Goal: Download file/media

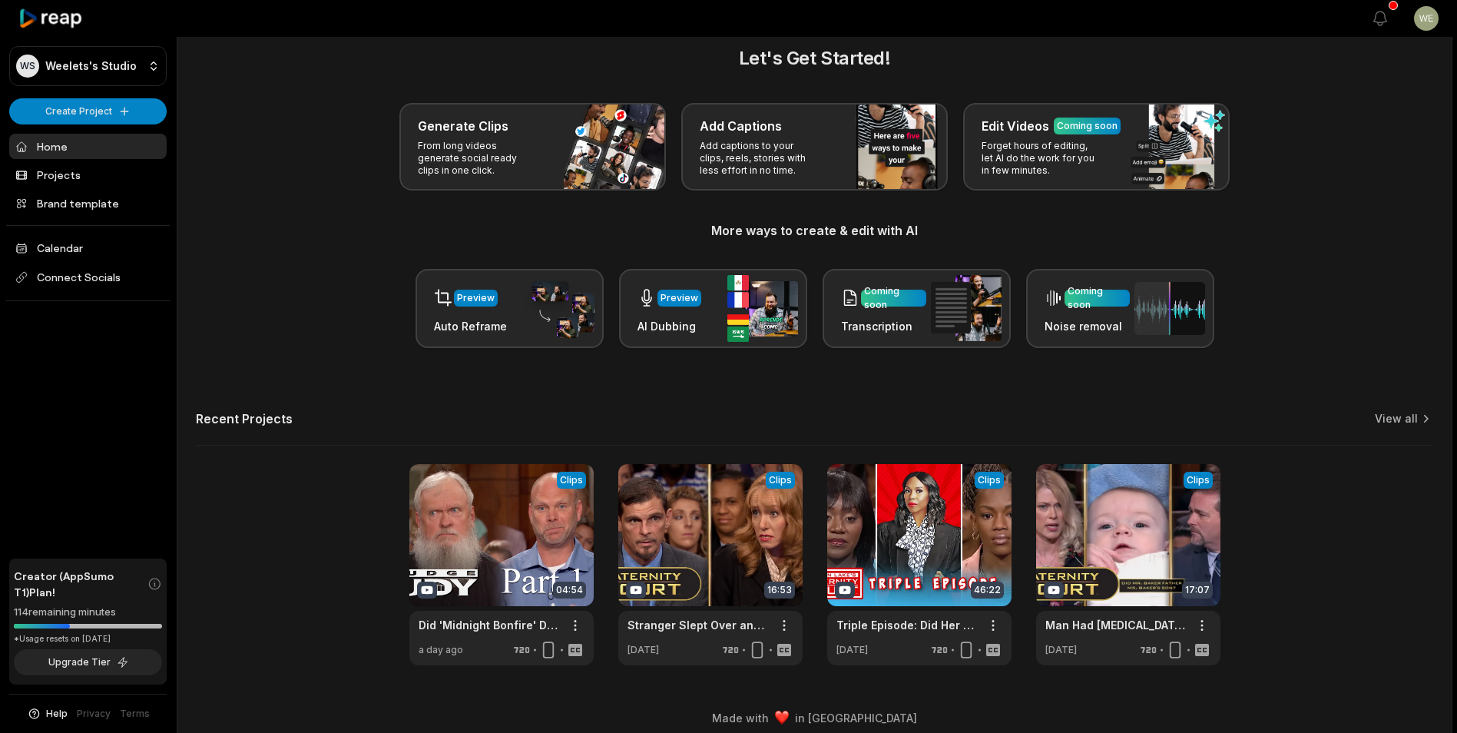
scroll to position [34, 0]
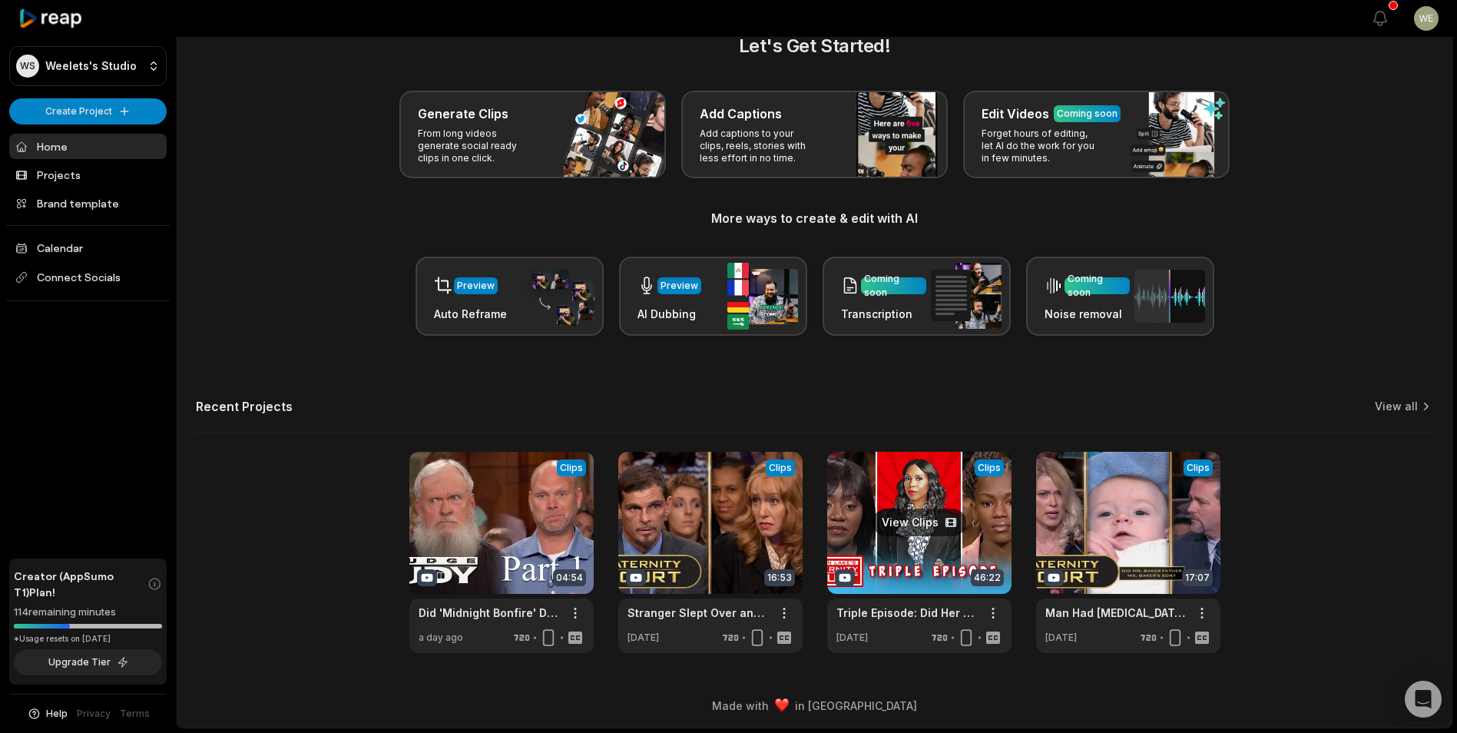
click at [950, 539] on link at bounding box center [919, 552] width 184 height 201
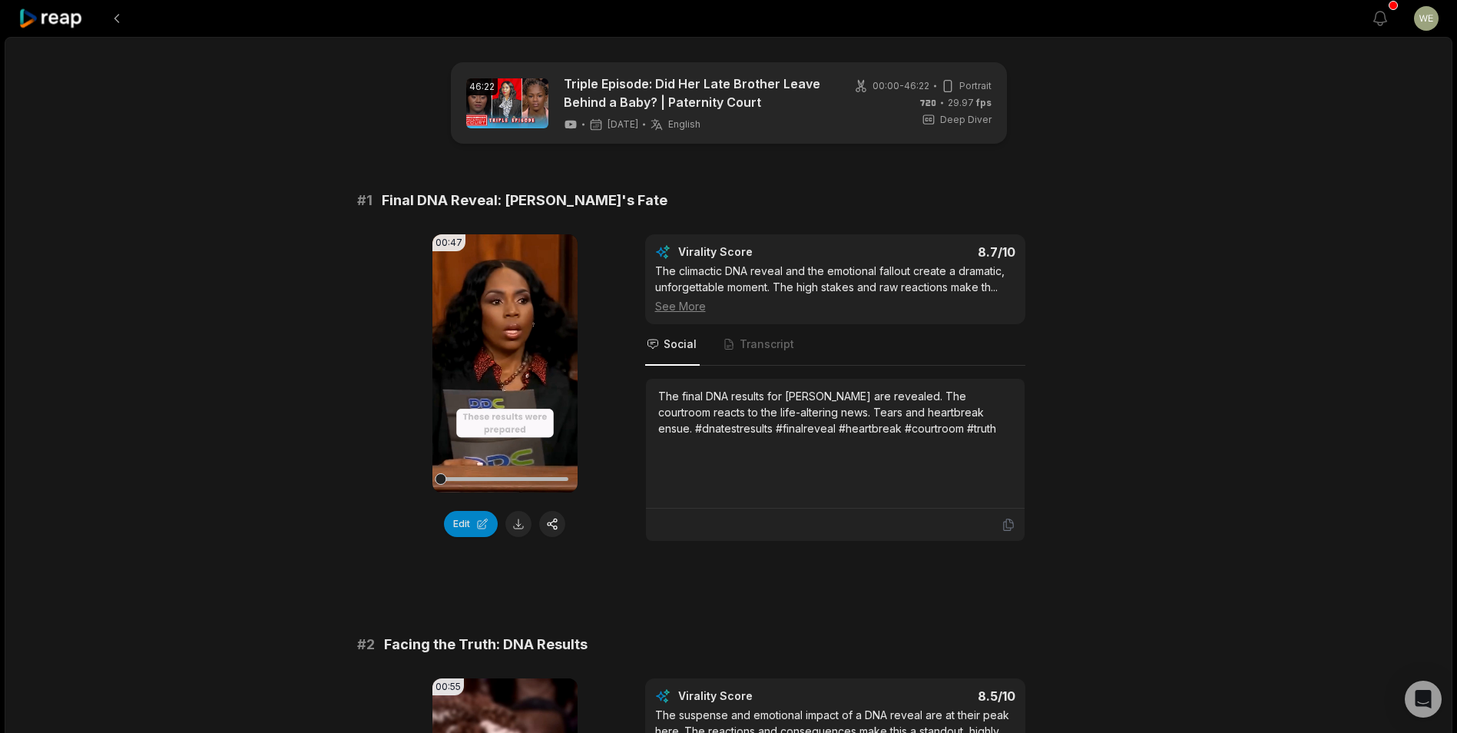
click at [523, 518] on button at bounding box center [518, 524] width 26 height 26
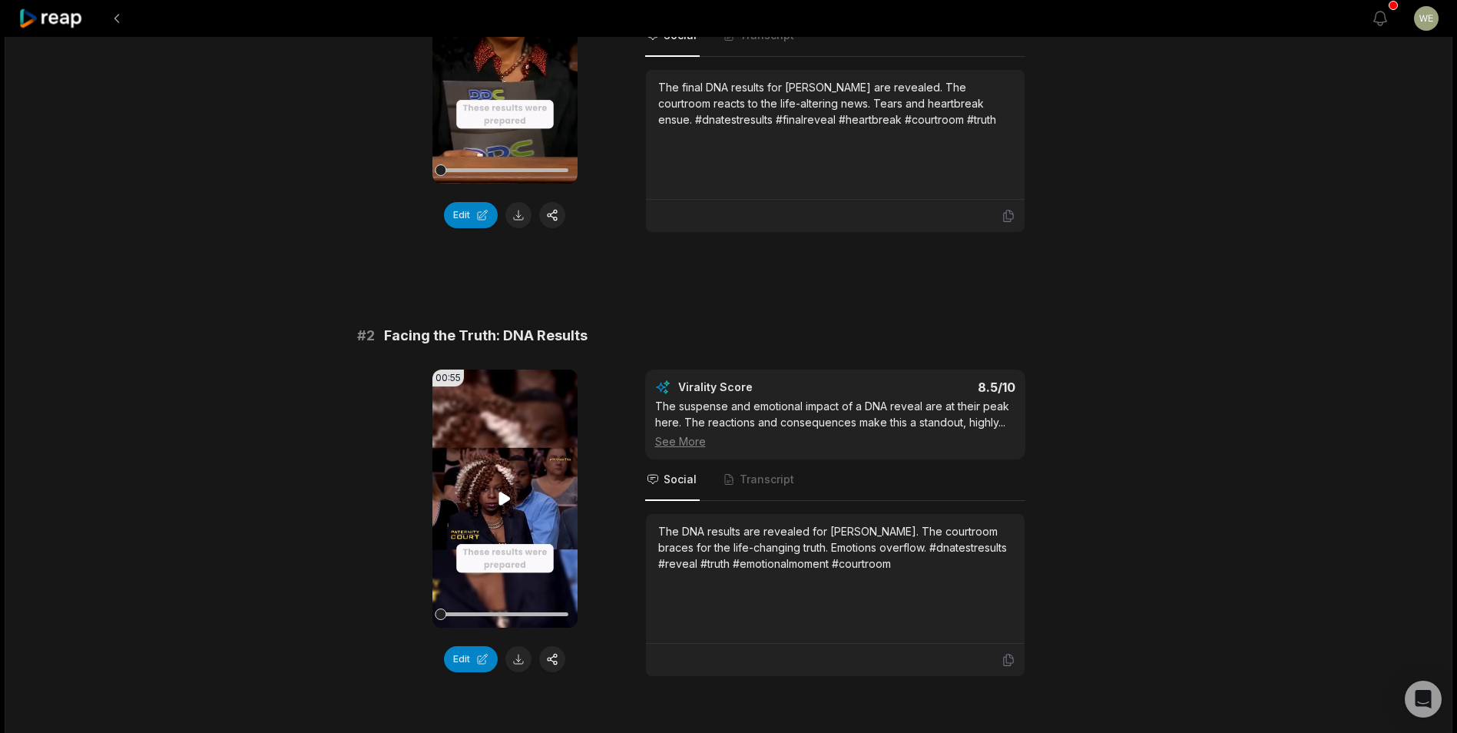
scroll to position [384, 0]
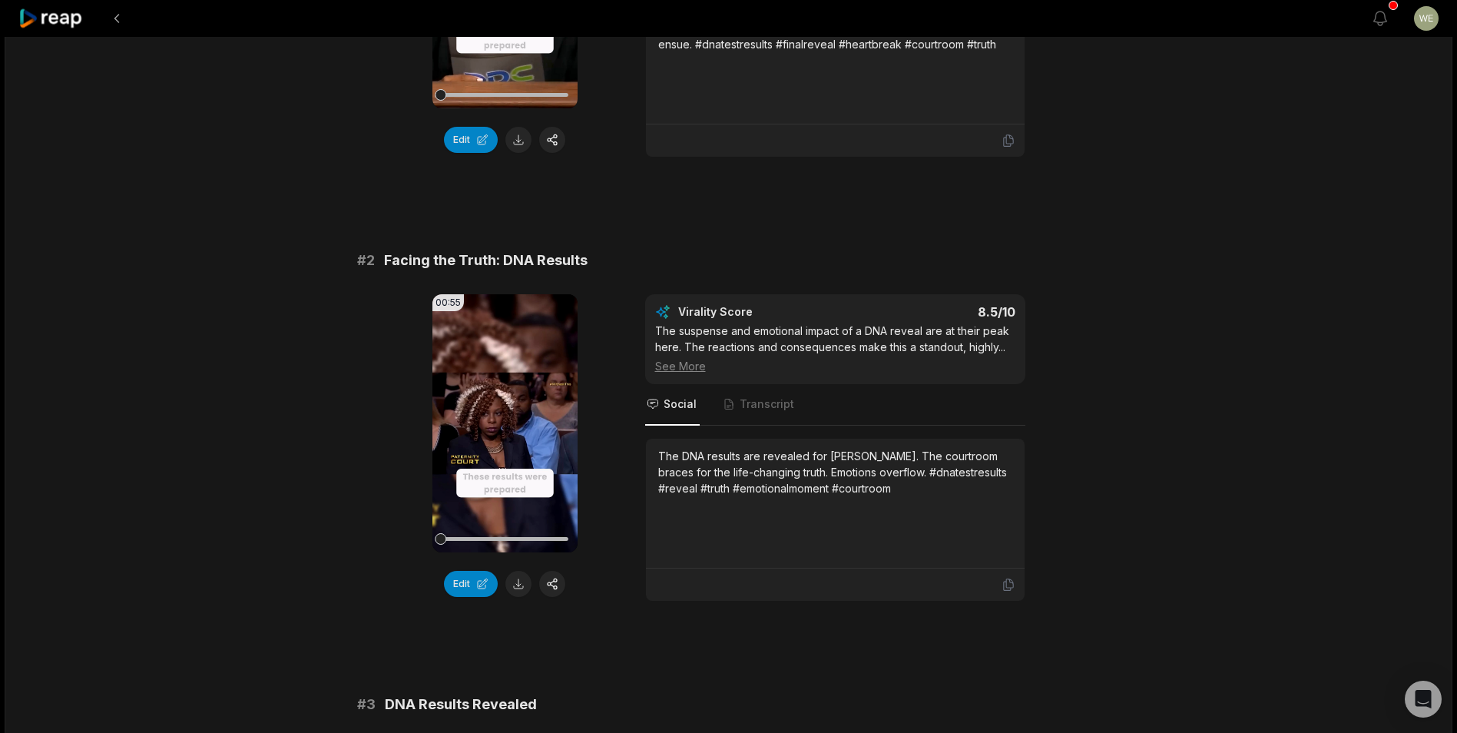
click at [525, 582] on button at bounding box center [518, 584] width 26 height 26
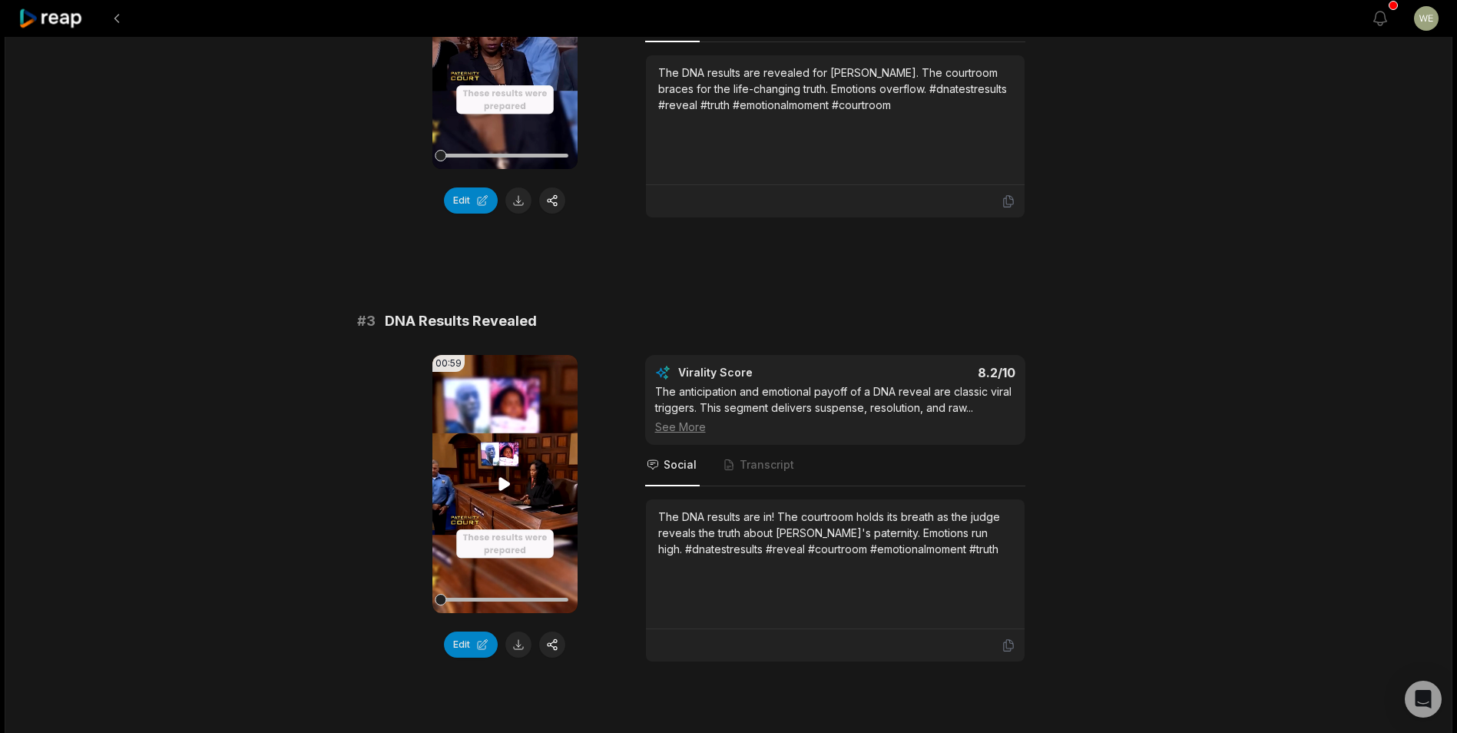
scroll to position [768, 0]
click at [519, 646] on button at bounding box center [518, 644] width 26 height 26
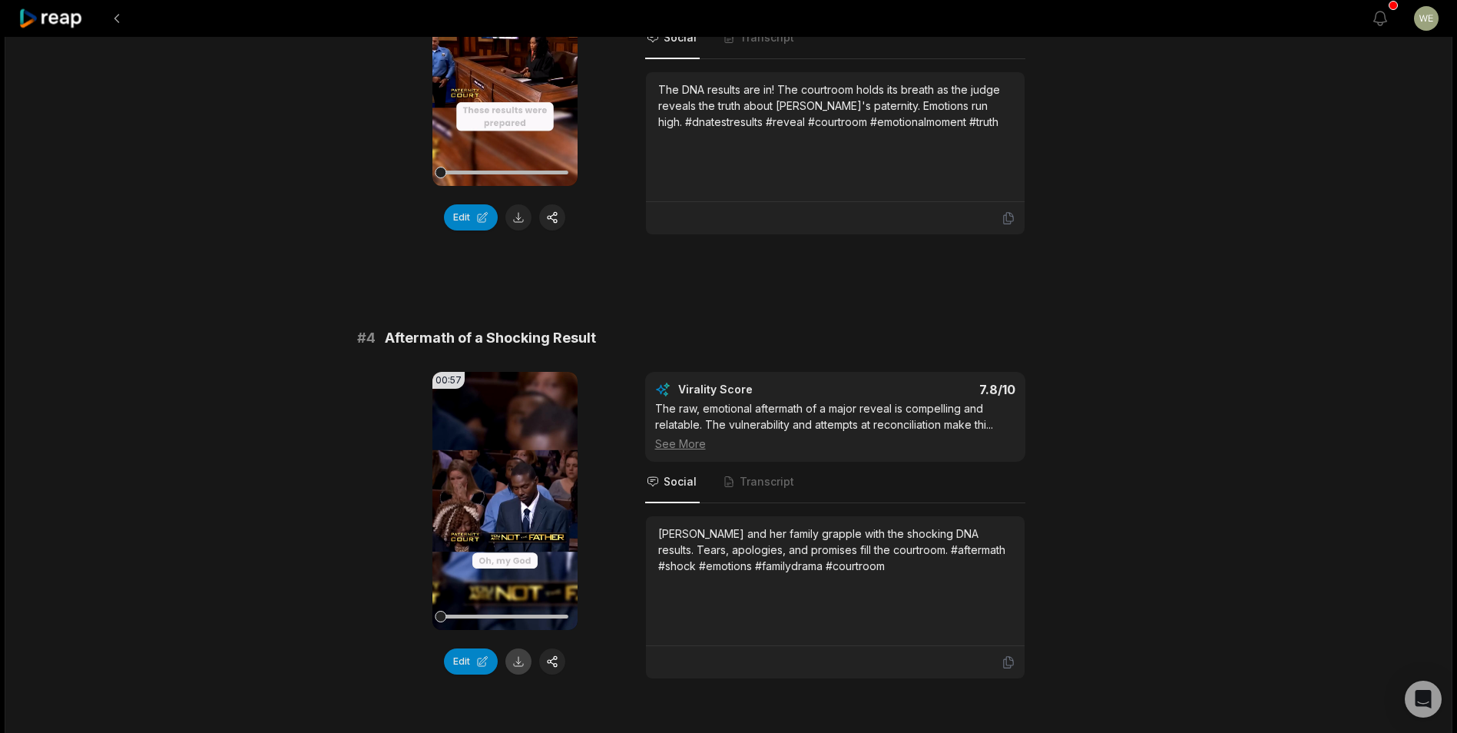
scroll to position [1229, 0]
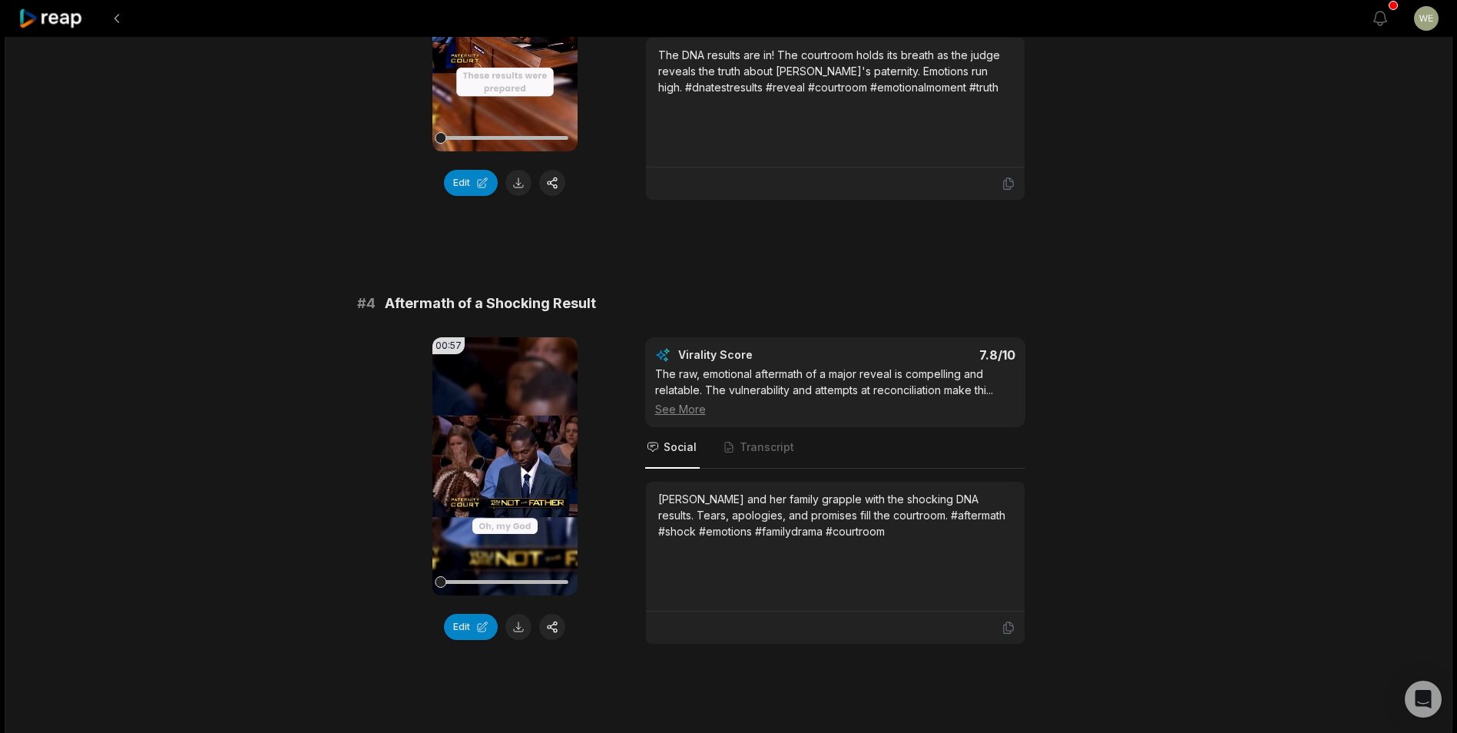
click at [521, 631] on button at bounding box center [518, 627] width 26 height 26
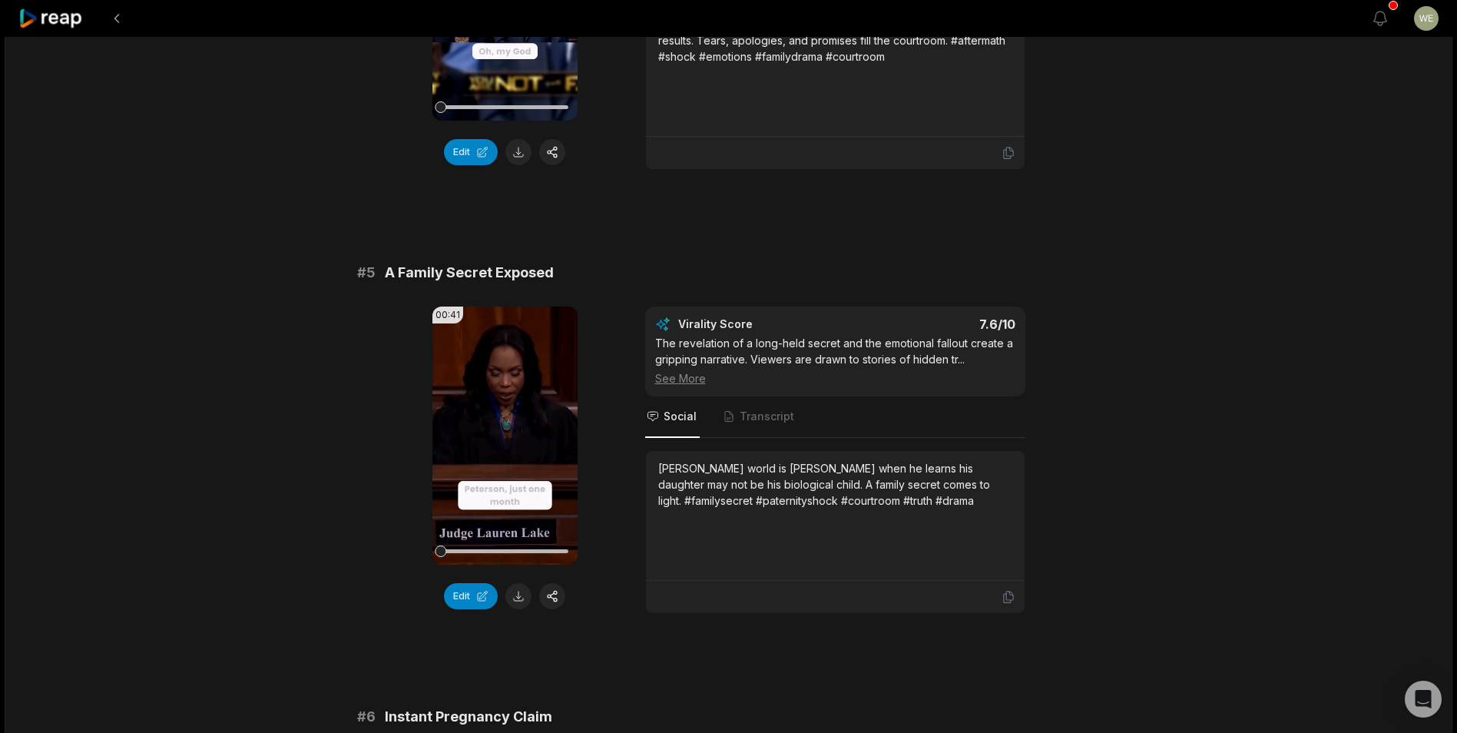
scroll to position [1843, 0]
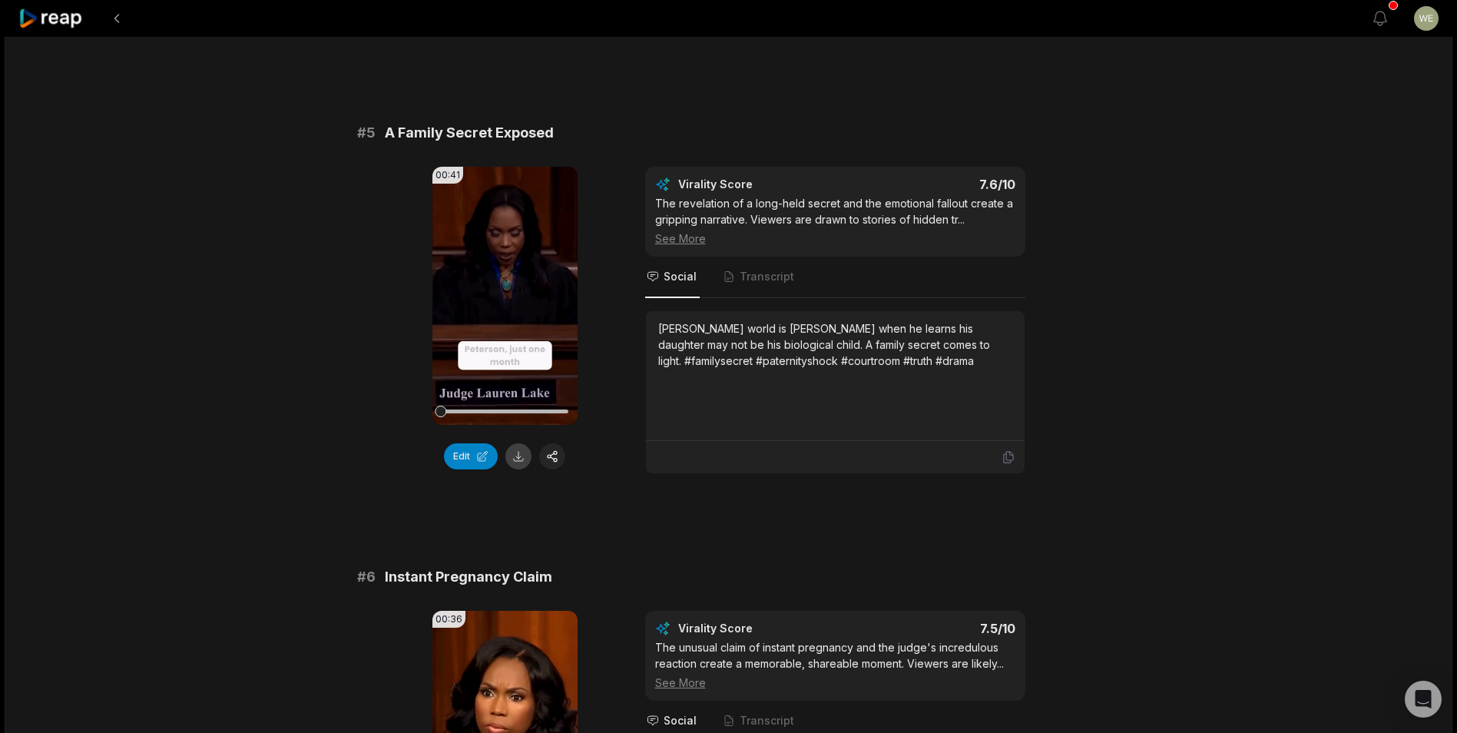
click at [516, 460] on button at bounding box center [518, 456] width 26 height 26
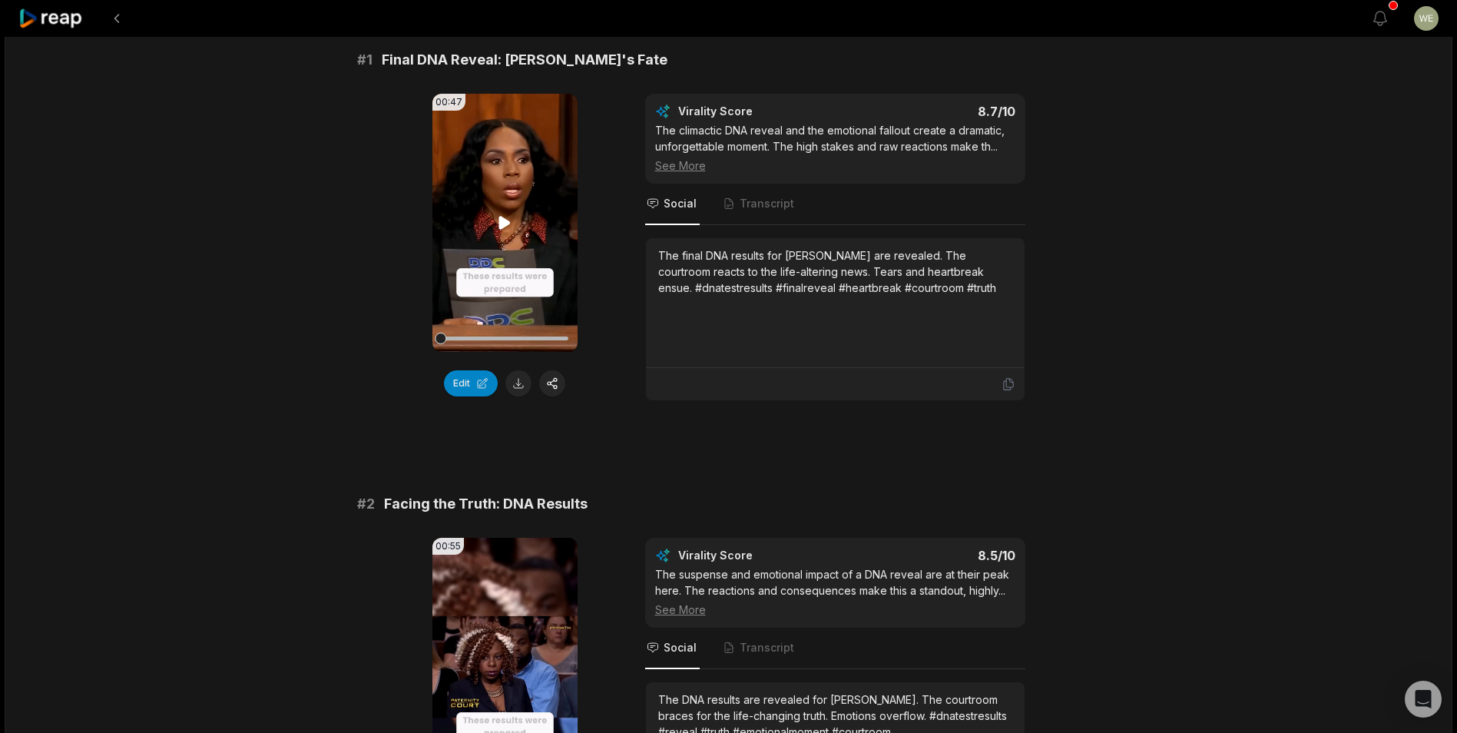
scroll to position [0, 0]
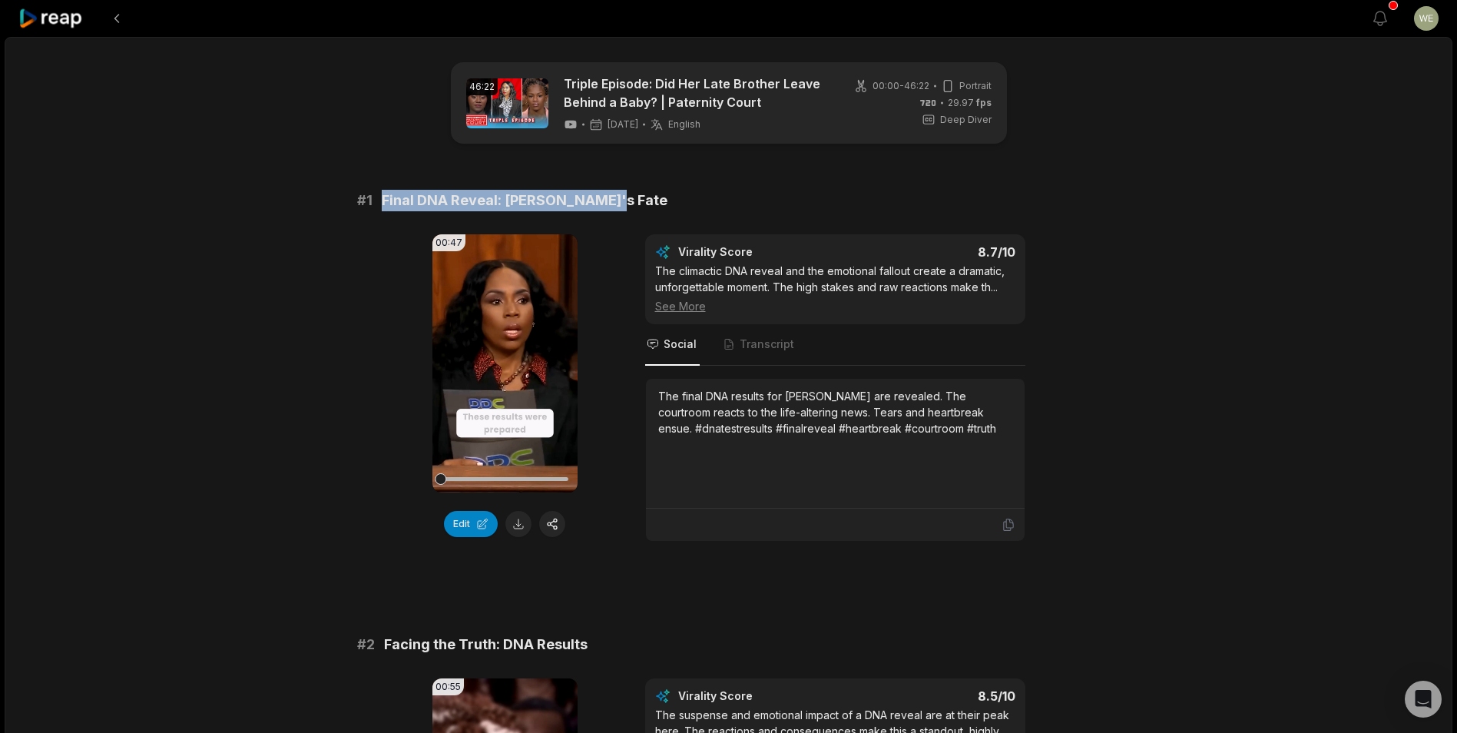
drag, startPoint x: 380, startPoint y: 200, endPoint x: 637, endPoint y: 203, distance: 257.3
click at [637, 203] on div "# 1 Final DNA Reveal: [PERSON_NAME]'s Fate" at bounding box center [728, 201] width 743 height 22
drag, startPoint x: 637, startPoint y: 203, endPoint x: 542, endPoint y: 200, distance: 95.3
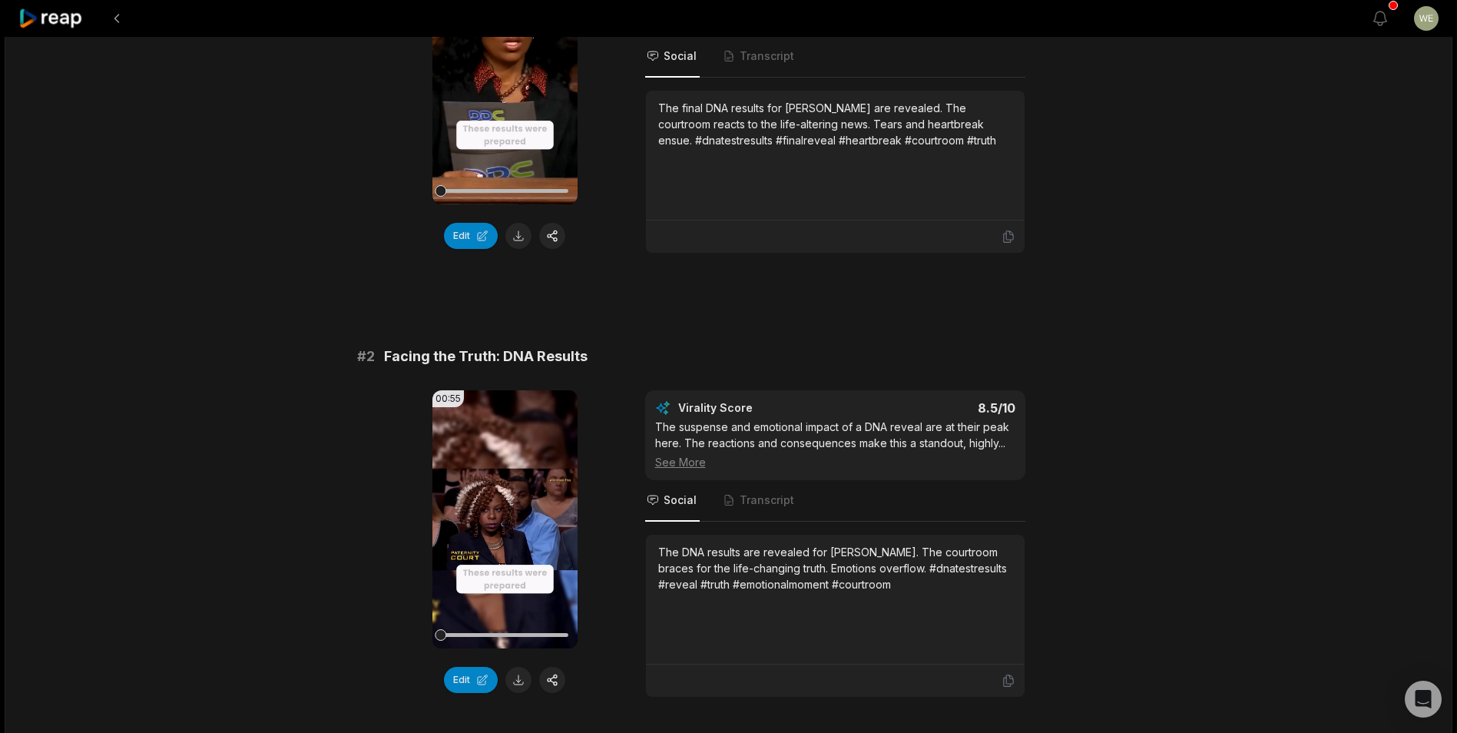
scroll to position [384, 0]
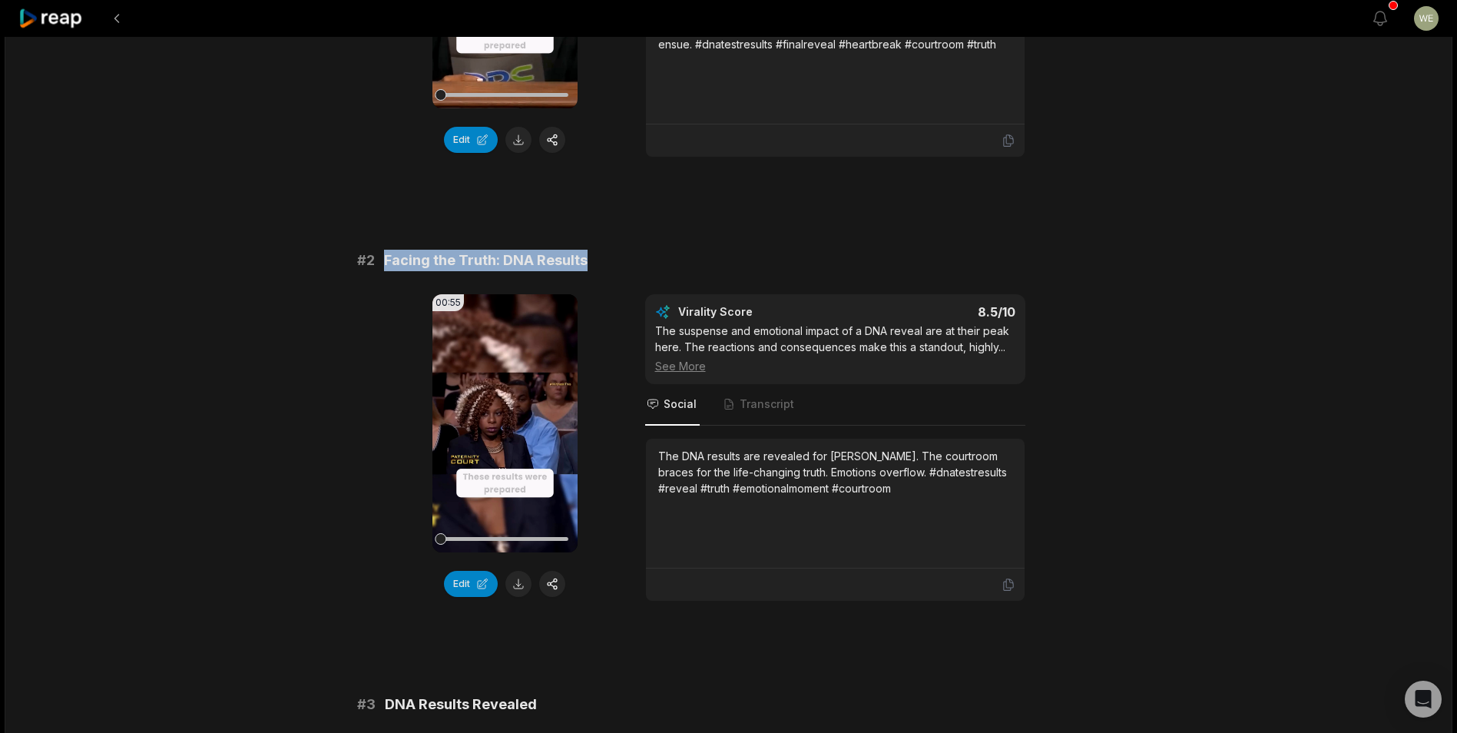
drag, startPoint x: 397, startPoint y: 260, endPoint x: 624, endPoint y: 270, distance: 226.8
click at [624, 270] on div "# 2 Facing the Truth: DNA Results" at bounding box center [728, 261] width 743 height 22
drag, startPoint x: 624, startPoint y: 270, endPoint x: 563, endPoint y: 260, distance: 61.5
copy span "Facing the Truth: DNA Results"
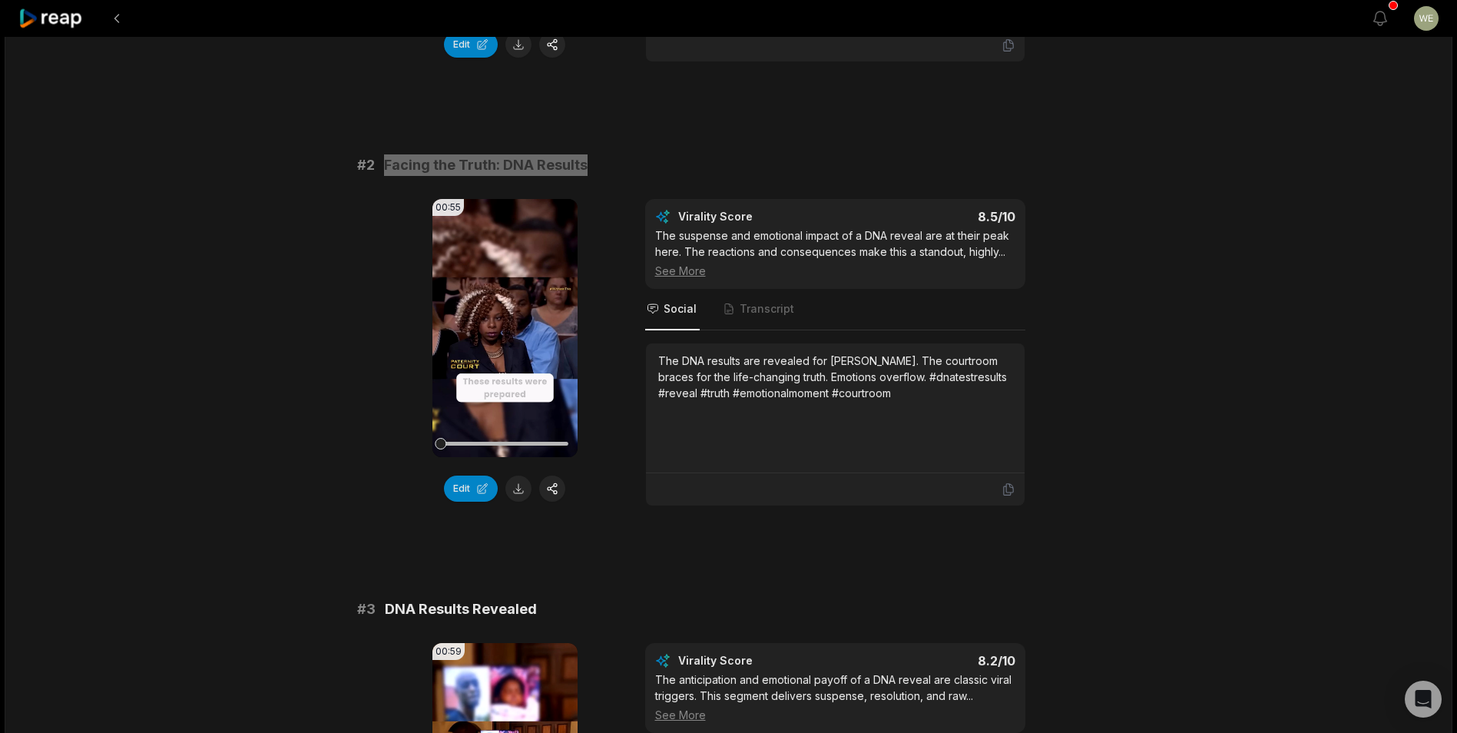
scroll to position [614, 0]
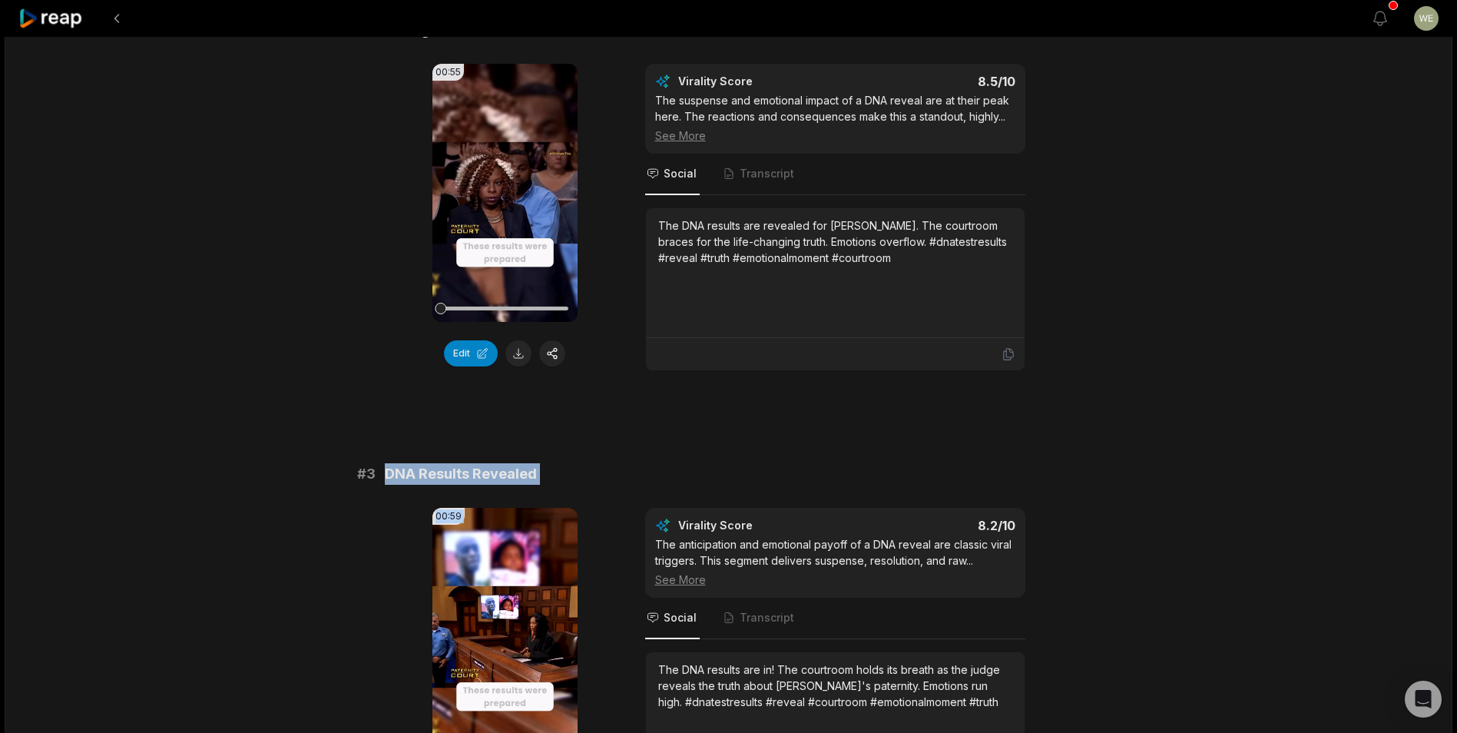
drag, startPoint x: 386, startPoint y: 469, endPoint x: 645, endPoint y: 489, distance: 259.6
click at [645, 489] on div "# 3 DNA Results Revealed 00:59 Your browser does not support mp4 format. Edit V…" at bounding box center [728, 639] width 743 height 352
copy div "DNA Results Revealed 00:59 Your browser does not support mp4 format. Edit"
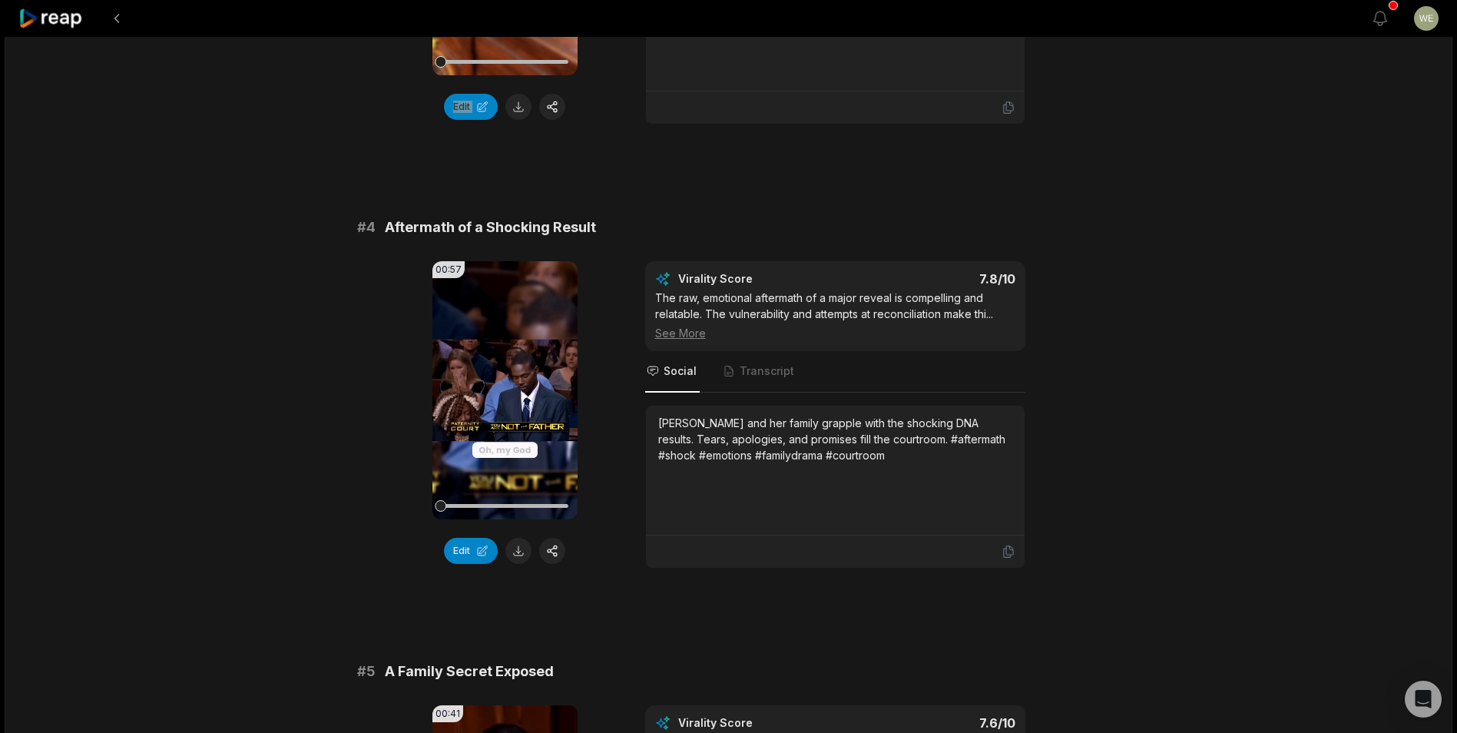
scroll to position [1306, 0]
drag, startPoint x: 392, startPoint y: 220, endPoint x: 657, endPoint y: 244, distance: 266.9
click at [657, 244] on div "# 4 Aftermath of a Shocking Result 00:57 Your browser does not support mp4 form…" at bounding box center [728, 392] width 743 height 352
drag, startPoint x: 657, startPoint y: 244, endPoint x: 446, endPoint y: 220, distance: 212.6
click at [472, 220] on span "Aftermath of a Shocking Result" at bounding box center [490, 227] width 211 height 22
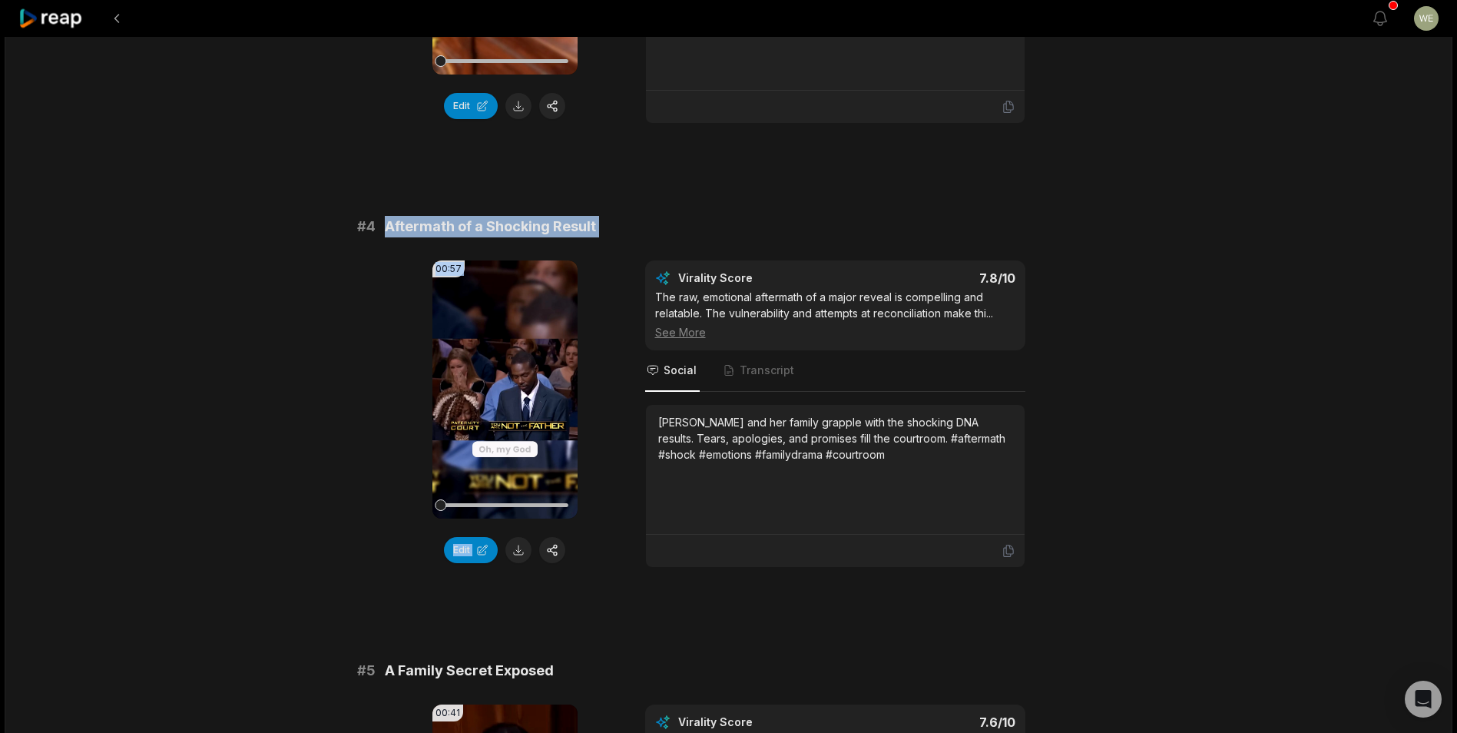
drag, startPoint x: 522, startPoint y: 230, endPoint x: 626, endPoint y: 237, distance: 103.9
click at [626, 237] on div "# 4 Aftermath of a Shocking Result 00:57 Your browser does not support mp4 form…" at bounding box center [728, 392] width 743 height 352
drag, startPoint x: 626, startPoint y: 237, endPoint x: 555, endPoint y: 233, distance: 71.5
copy div "Aftermath of a Shocking Result 00:57 Your browser does not support mp4 format. …"
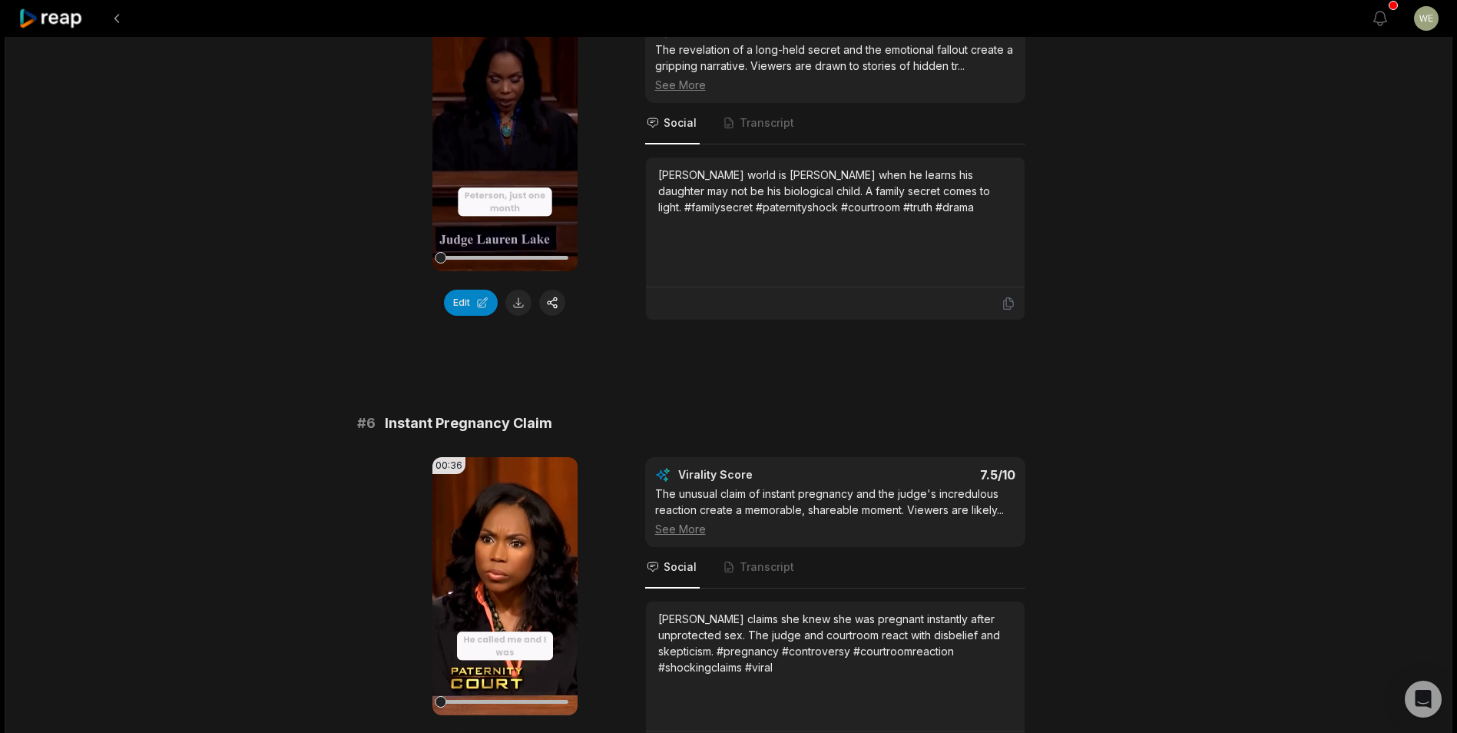
scroll to position [2227, 0]
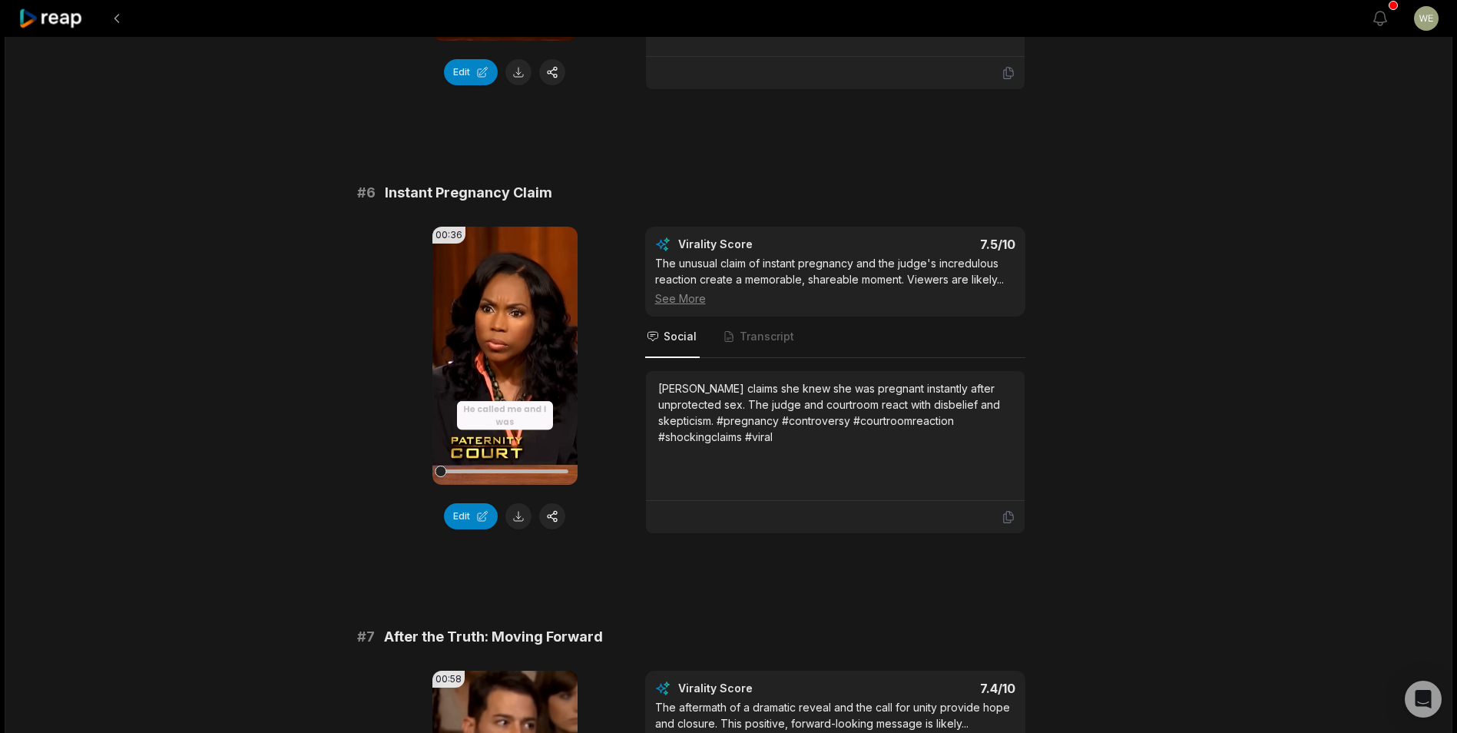
click at [1043, 194] on div "# 6 Instant Pregnancy Claim" at bounding box center [728, 193] width 743 height 22
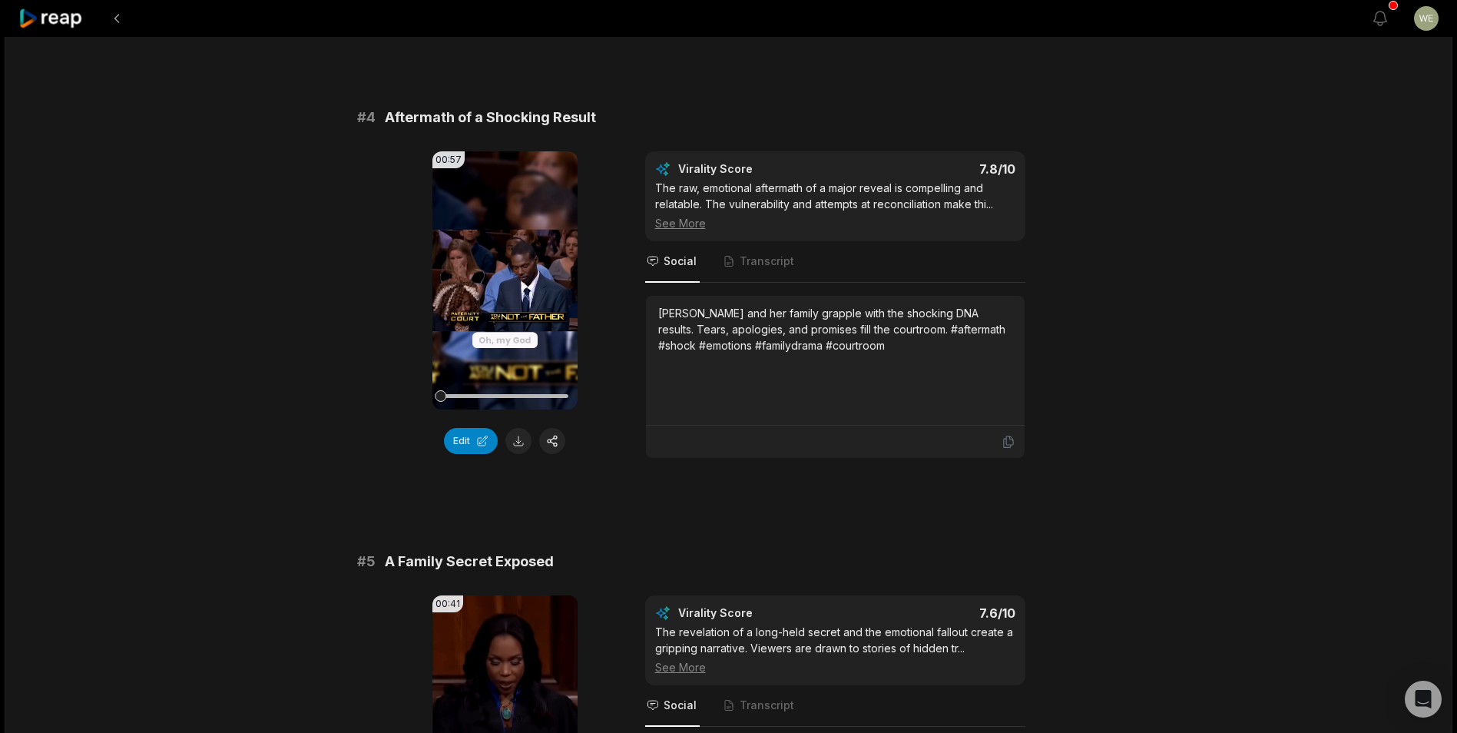
scroll to position [1383, 0]
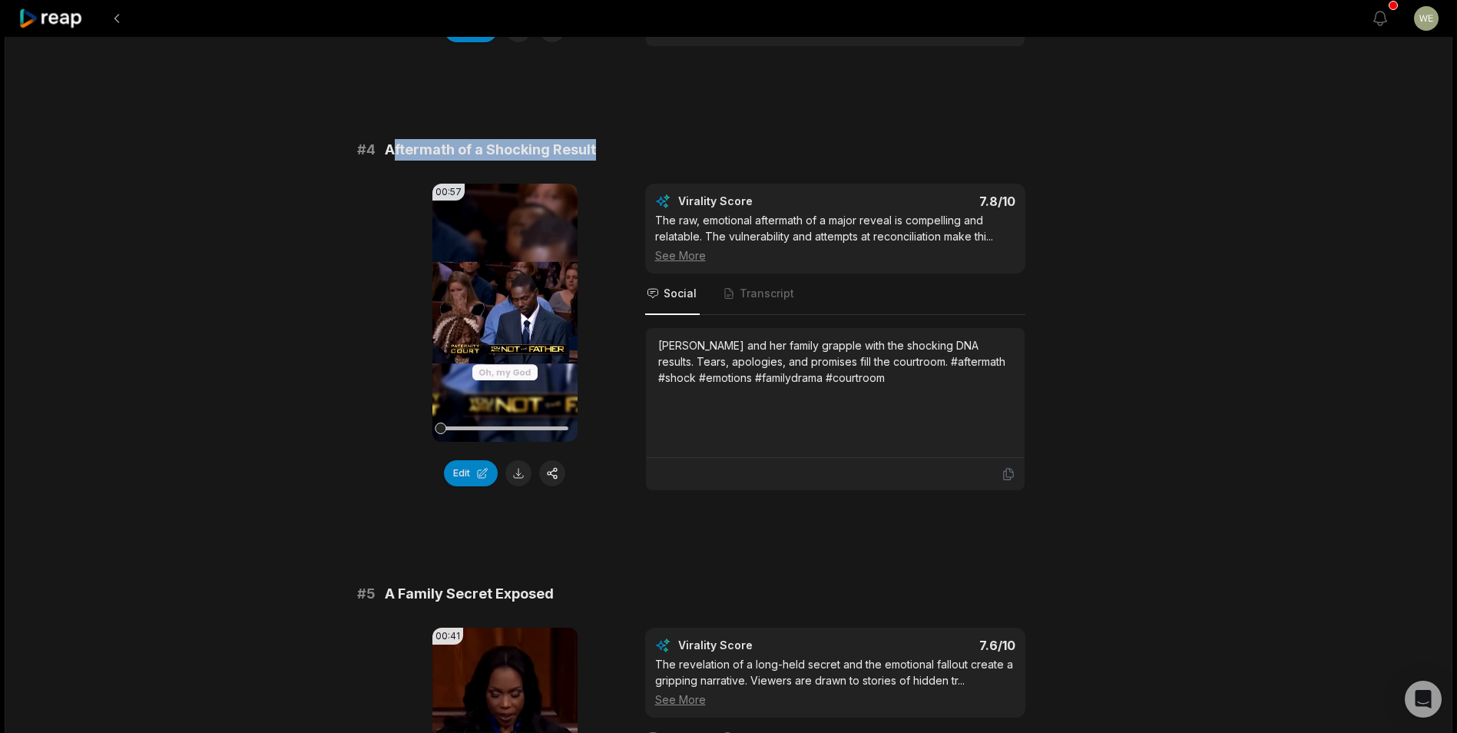
drag, startPoint x: 390, startPoint y: 146, endPoint x: 595, endPoint y: 146, distance: 205.1
click at [595, 146] on div "# 4 Aftermath of a Shocking Result" at bounding box center [728, 150] width 743 height 22
drag, startPoint x: 595, startPoint y: 146, endPoint x: 438, endPoint y: 142, distance: 157.5
drag, startPoint x: 385, startPoint y: 150, endPoint x: 604, endPoint y: 145, distance: 219.7
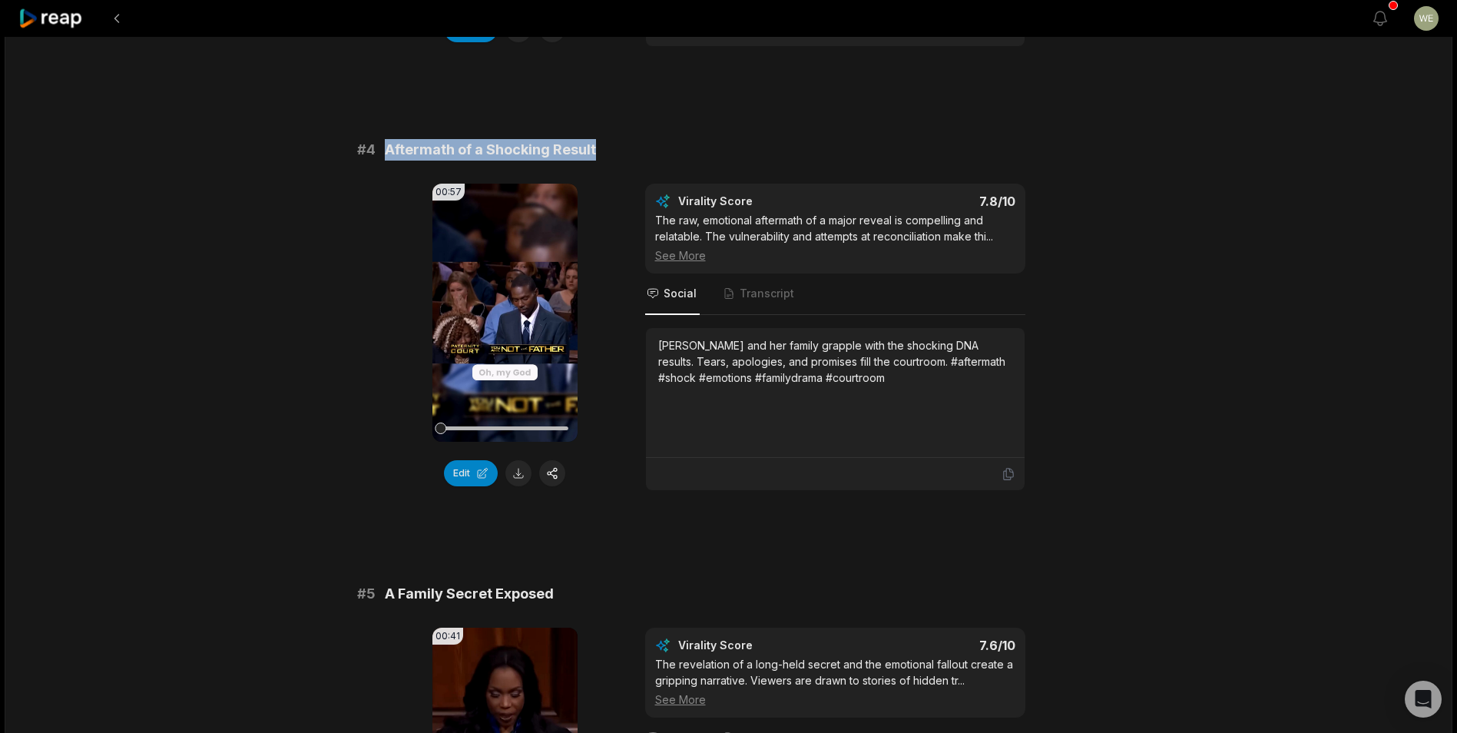
click at [604, 145] on div "# 4 Aftermath of a Shocking Result" at bounding box center [728, 150] width 743 height 22
drag, startPoint x: 604, startPoint y: 145, endPoint x: 546, endPoint y: 148, distance: 58.5
copy span "Aftermath of a Shocking Result"
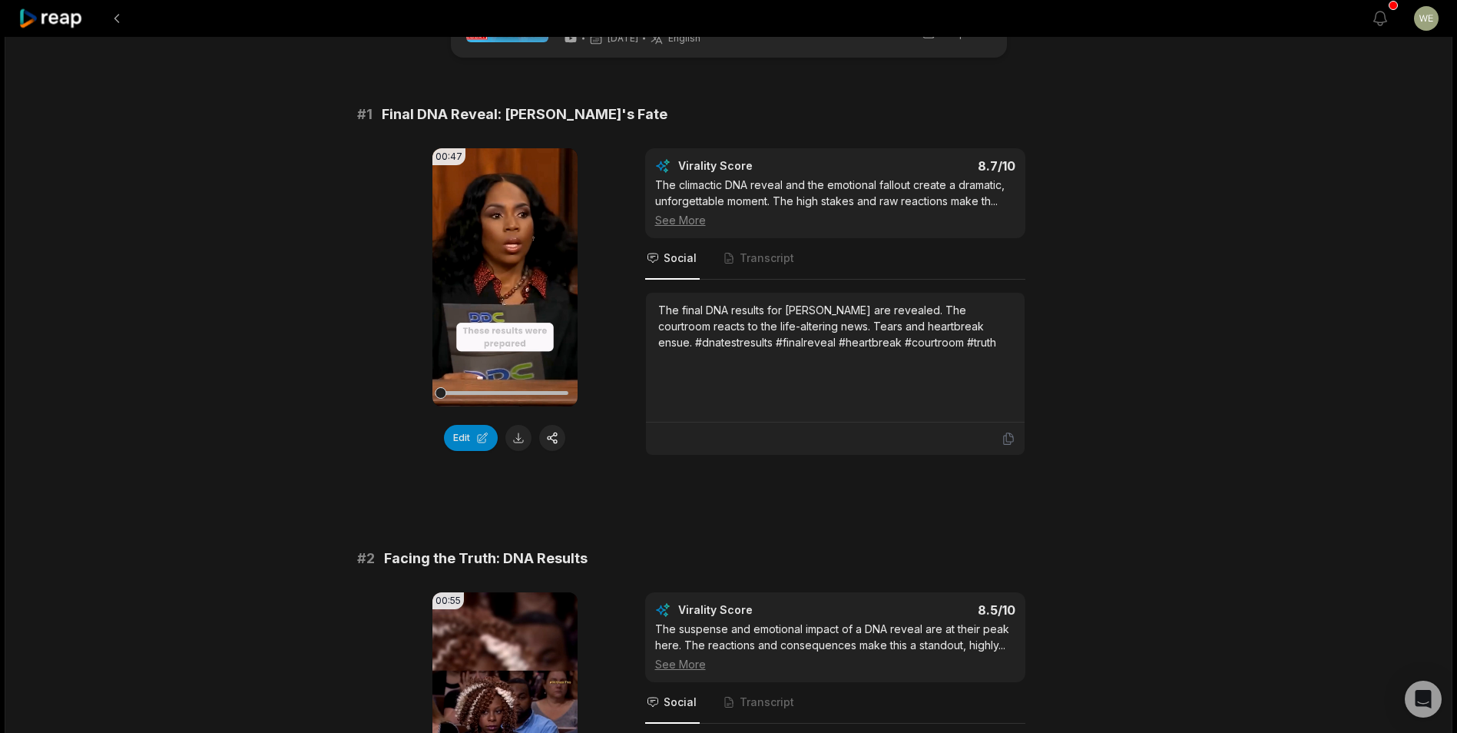
scroll to position [0, 0]
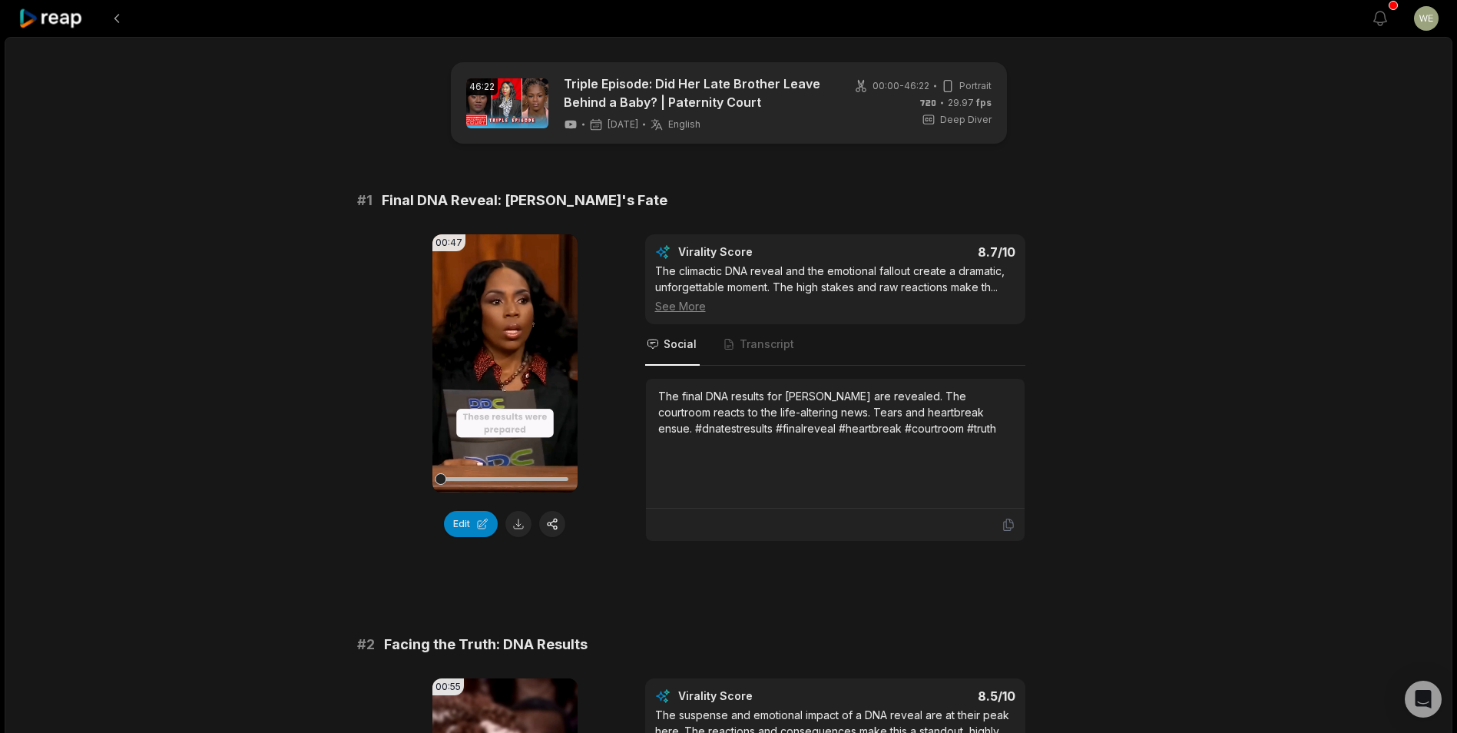
drag, startPoint x: 658, startPoint y: 392, endPoint x: 982, endPoint y: 432, distance: 325.8
click at [982, 432] on div "The final DNA results for [PERSON_NAME] are revealed. The courtroom reacts to t…" at bounding box center [835, 412] width 354 height 48
drag, startPoint x: 982, startPoint y: 432, endPoint x: 920, endPoint y: 419, distance: 63.0
copy div "The final DNA results for [PERSON_NAME] are revealed. The courtroom reacts to t…"
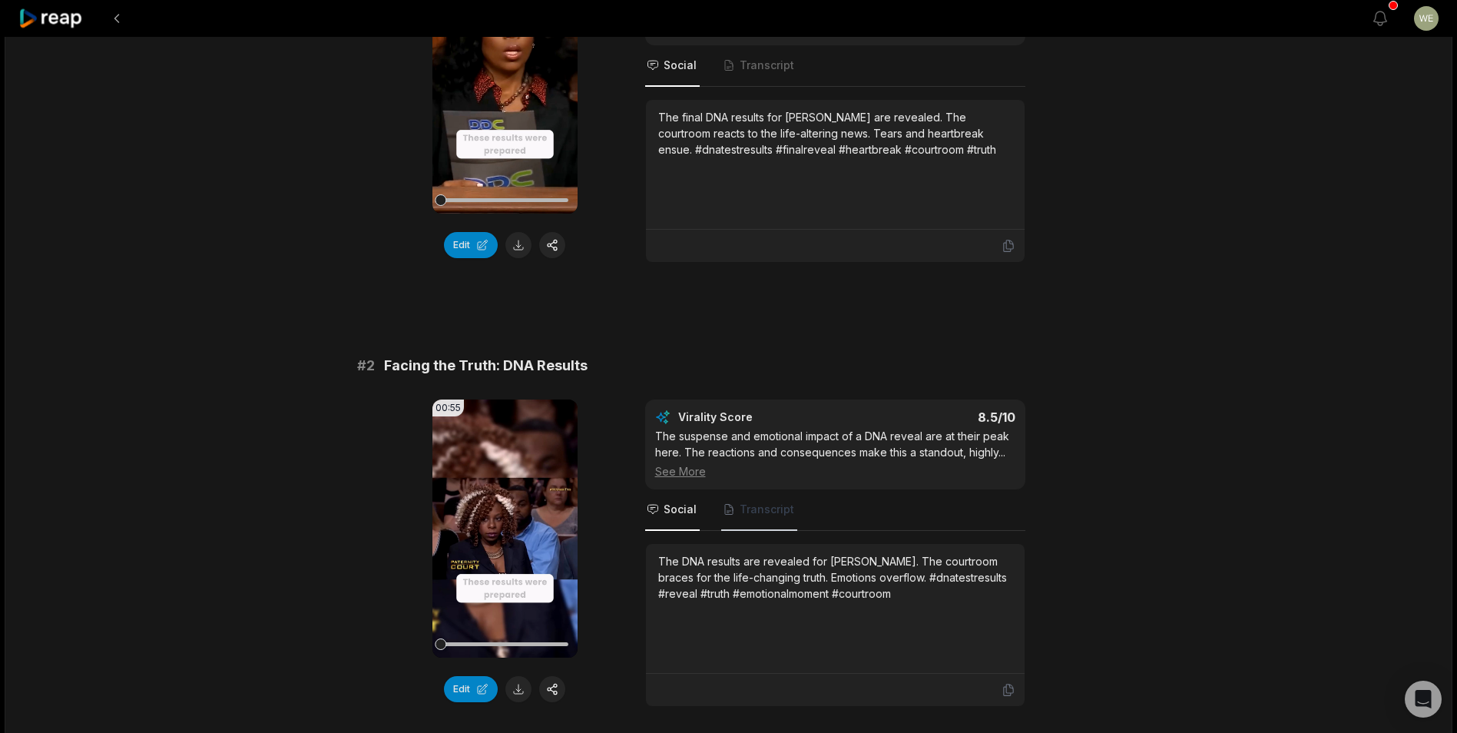
scroll to position [307, 0]
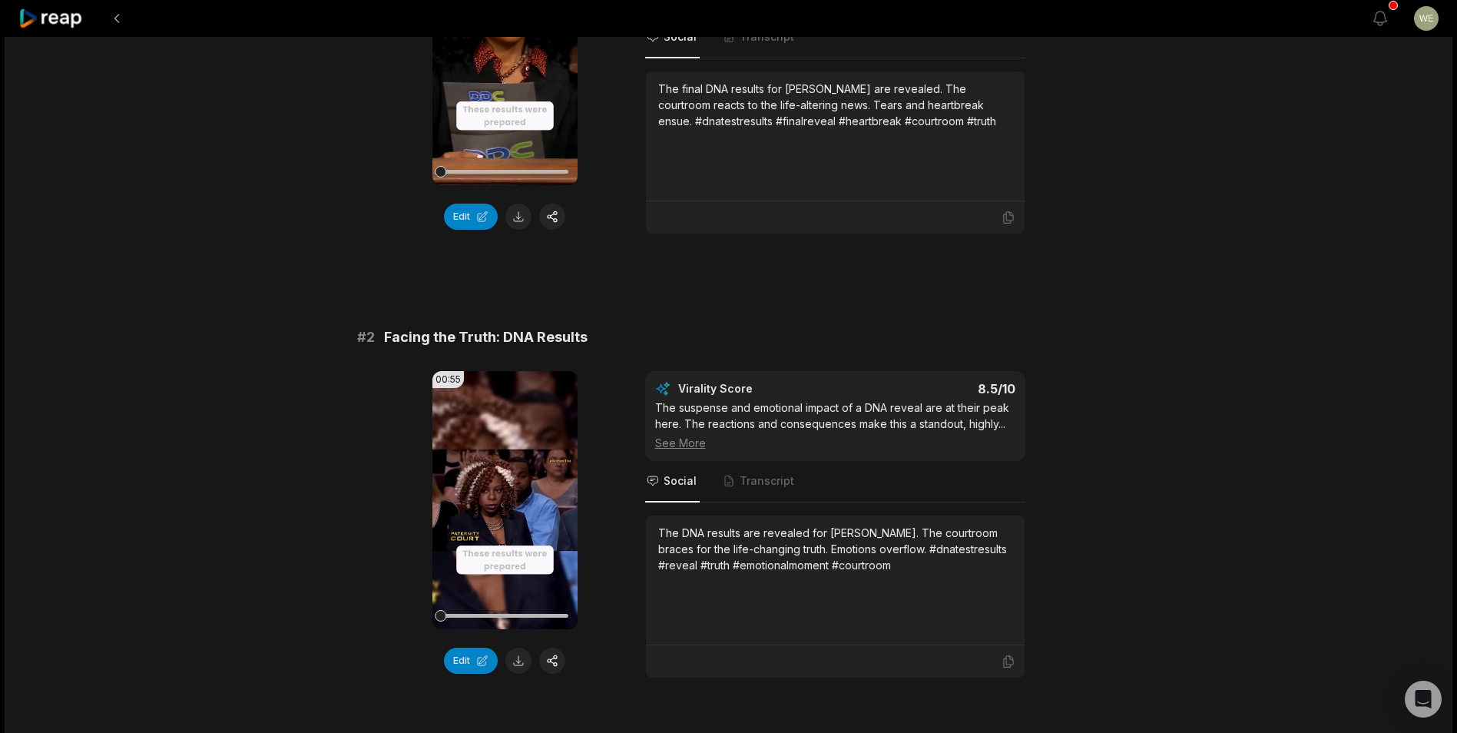
drag, startPoint x: 655, startPoint y: 529, endPoint x: 938, endPoint y: 573, distance: 286.0
click at [938, 573] on div "The DNA results are revealed for [PERSON_NAME]. The courtroom braces for the li…" at bounding box center [835, 580] width 379 height 130
drag, startPoint x: 938, startPoint y: 573, endPoint x: 836, endPoint y: 546, distance: 105.6
copy div "The DNA results are revealed for [PERSON_NAME]. The courtroom braces for the li…"
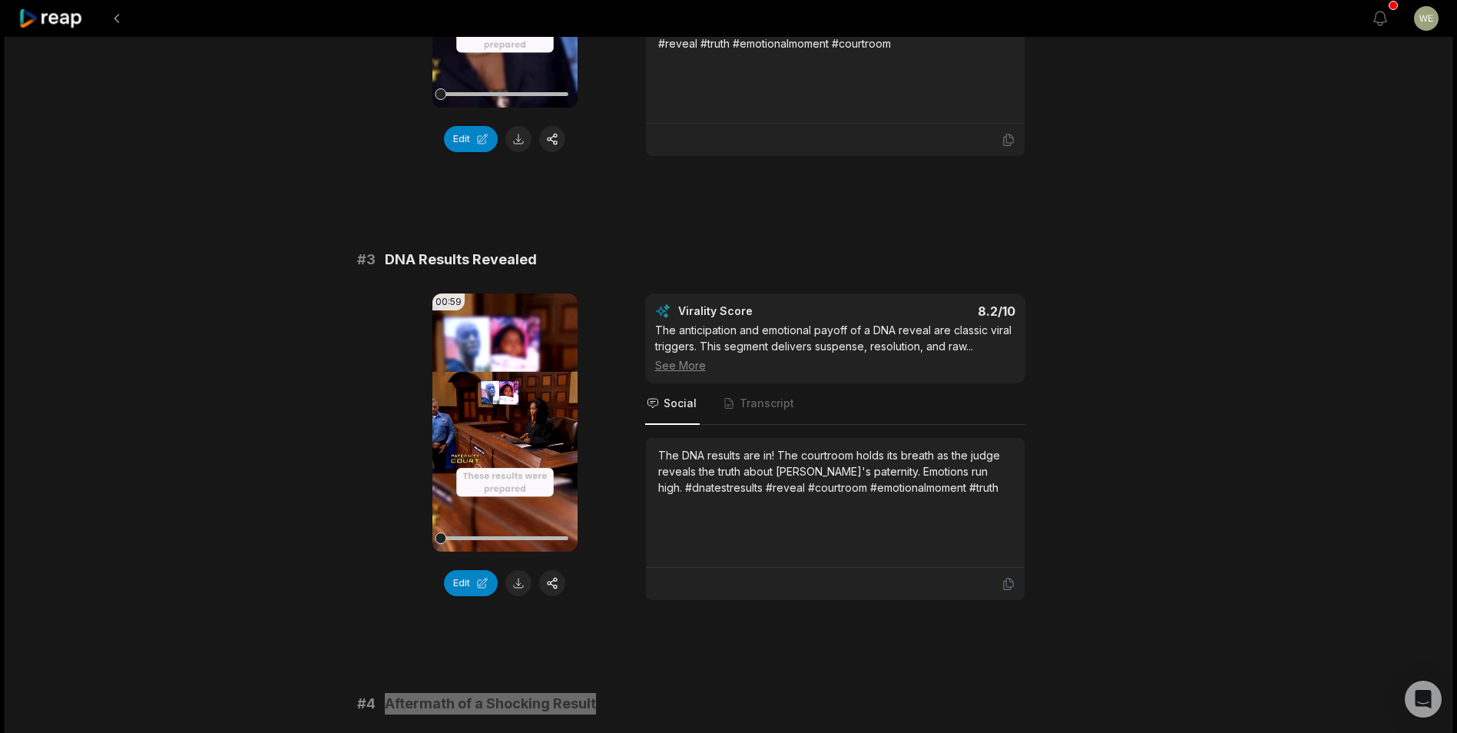
scroll to position [845, 0]
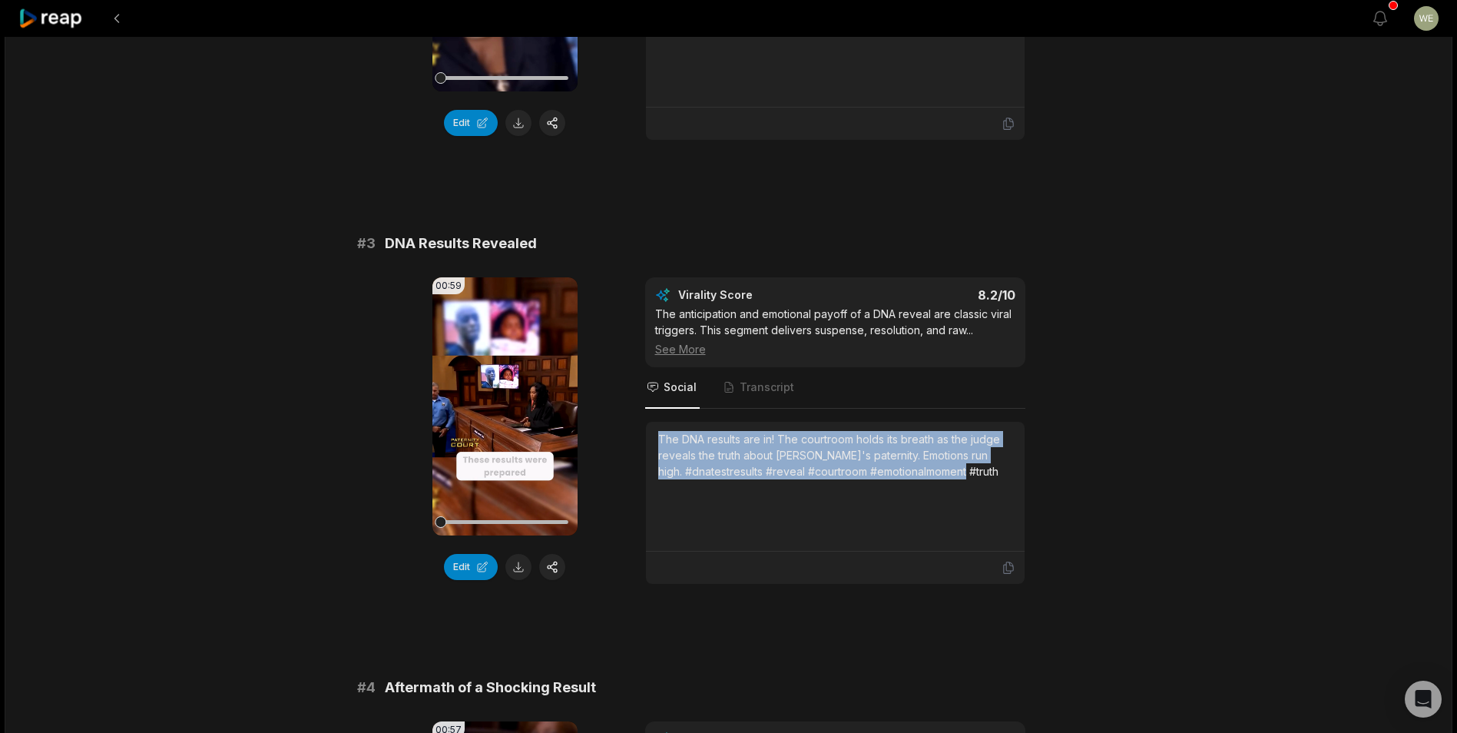
drag, startPoint x: 651, startPoint y: 435, endPoint x: 985, endPoint y: 484, distance: 338.4
click at [985, 484] on div "The DNA results are in! The courtroom holds its breath as the judge reveals the…" at bounding box center [835, 487] width 379 height 130
drag, startPoint x: 985, startPoint y: 484, endPoint x: 918, endPoint y: 466, distance: 69.9
copy div "The DNA results are in! The courtroom holds its breath as the judge reveals the…"
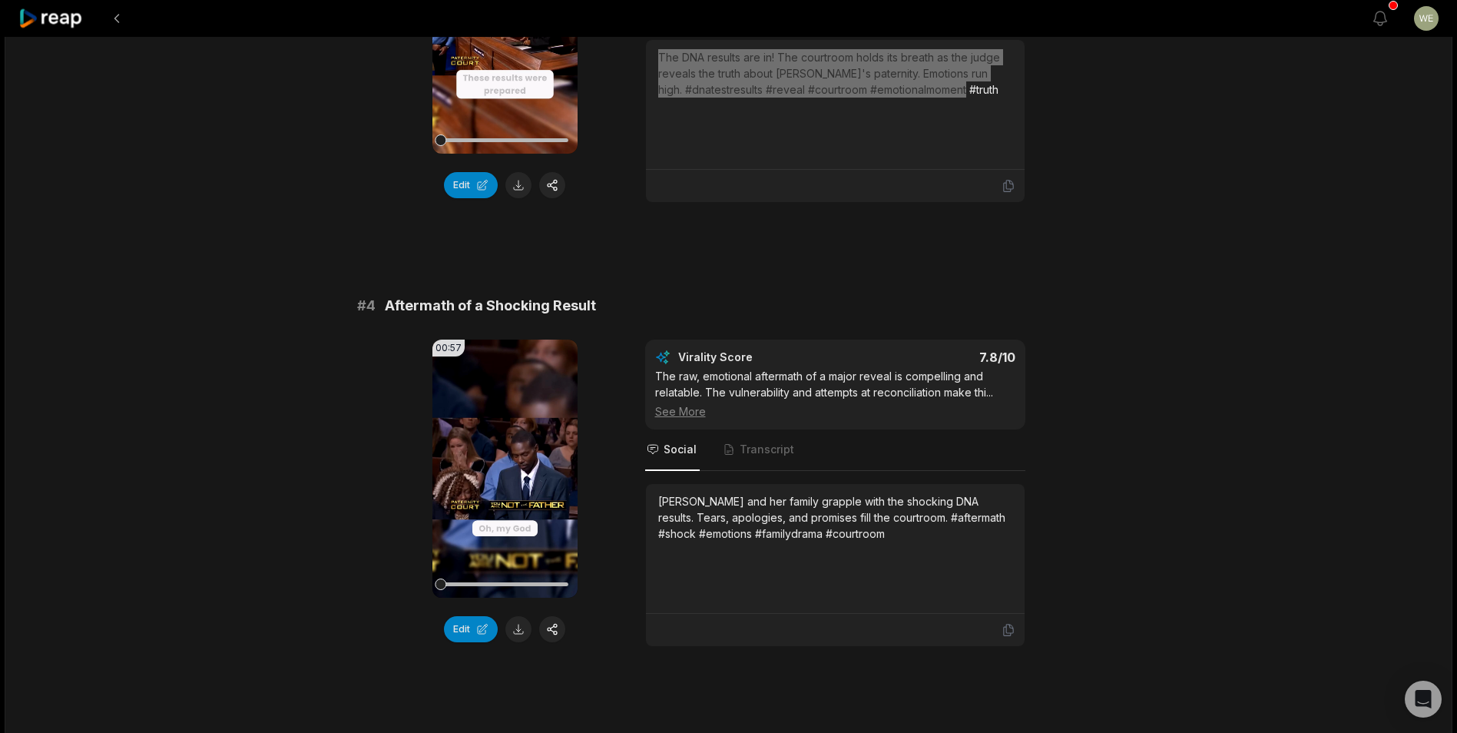
scroll to position [1229, 0]
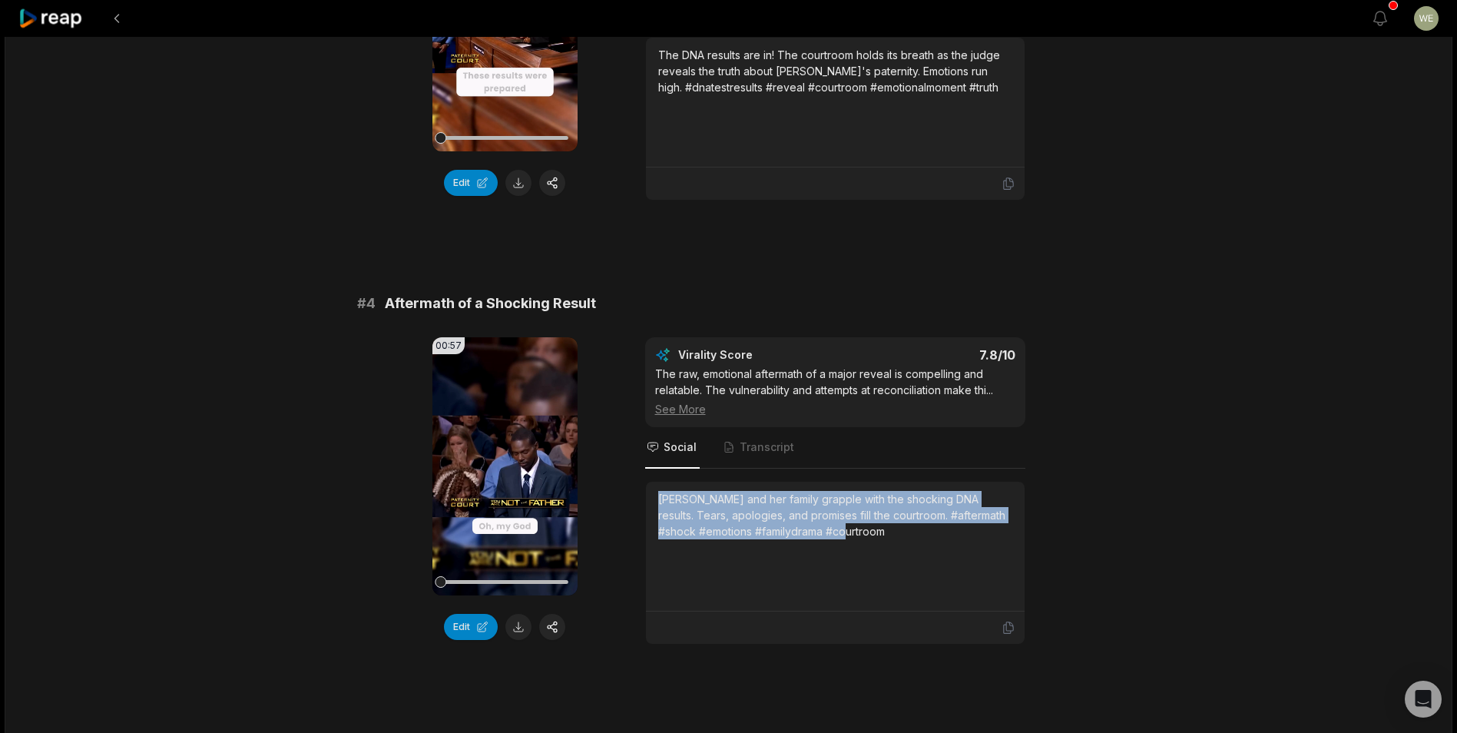
drag, startPoint x: 654, startPoint y: 497, endPoint x: 867, endPoint y: 539, distance: 217.7
click at [867, 539] on div "[PERSON_NAME] and her family grapple with the shocking DNA results. Tears, apol…" at bounding box center [835, 547] width 379 height 130
drag, startPoint x: 867, startPoint y: 539, endPoint x: 816, endPoint y: 524, distance: 53.0
copy div "[PERSON_NAME] and her family grapple with the shocking DNA results. Tears, apol…"
